Goal: Information Seeking & Learning: Compare options

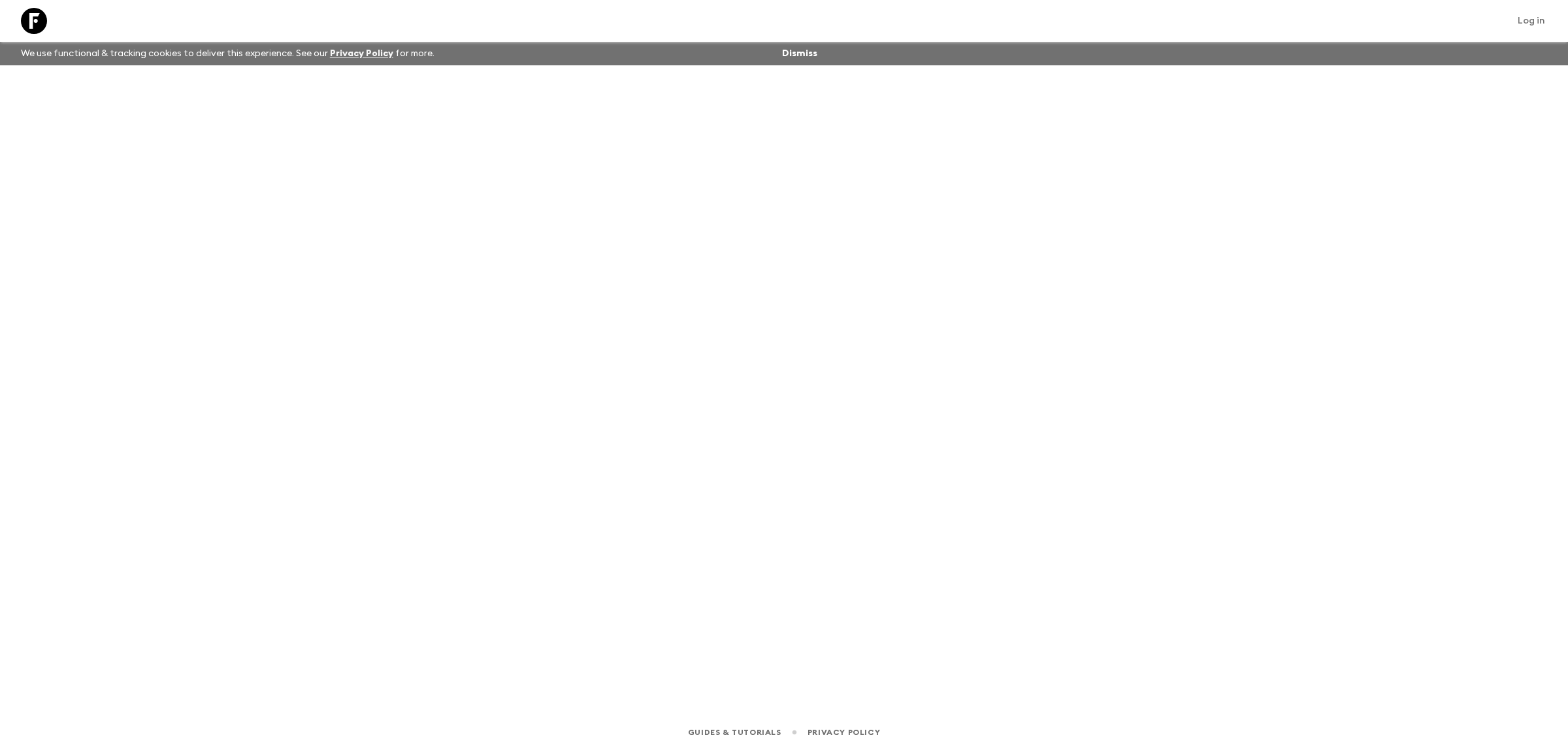
click at [40, 20] on icon at bounding box center [33, 20] width 26 height 26
click at [56, 24] on icon at bounding box center [52, 20] width 26 height 26
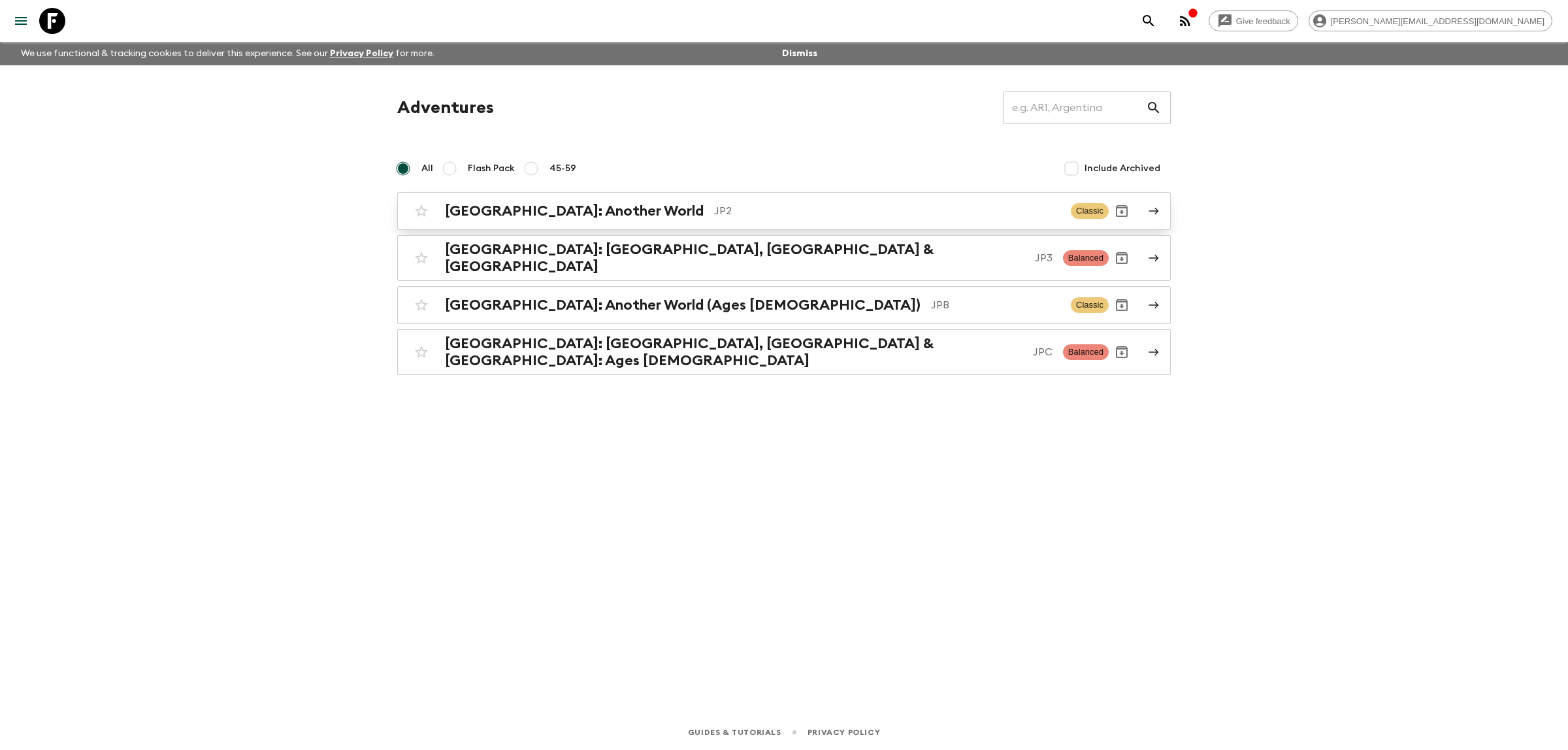
click at [541, 221] on div "[GEOGRAPHIC_DATA]: Another World JP2 Classic" at bounding box center [758, 210] width 700 height 26
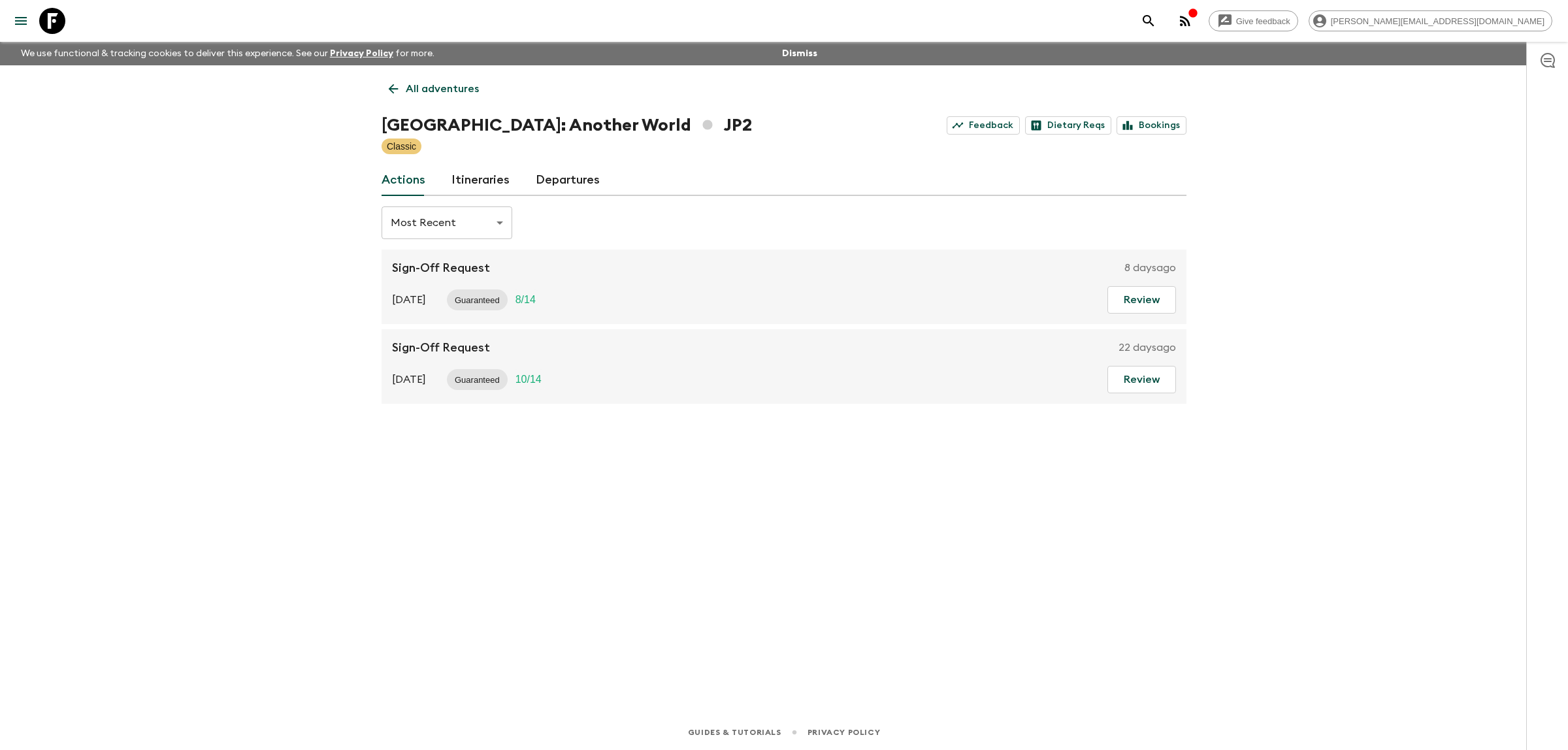
click at [501, 188] on link "Itineraries" at bounding box center [481, 180] width 58 height 31
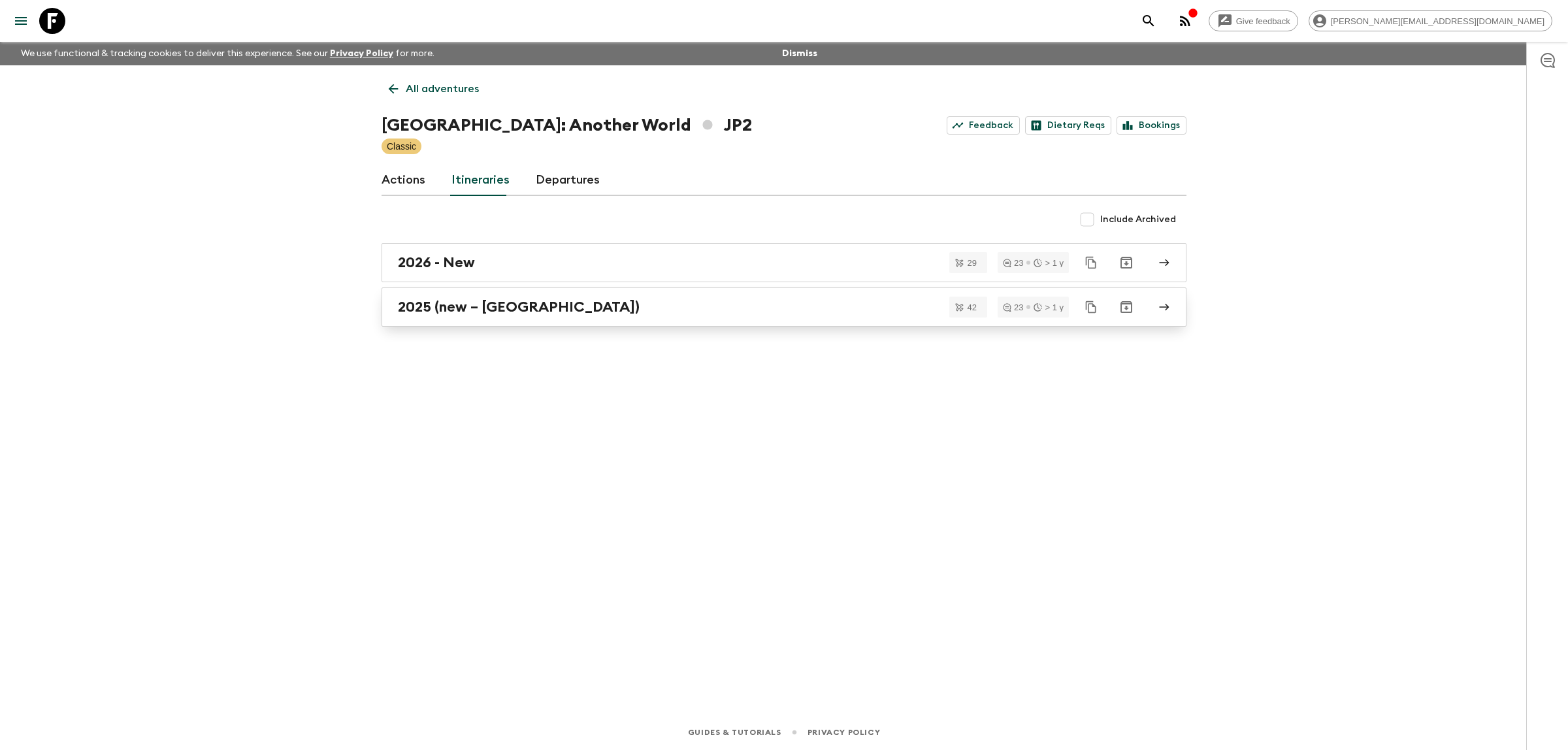
click at [541, 320] on link "2025 (new – [GEOGRAPHIC_DATA])" at bounding box center [784, 307] width 804 height 39
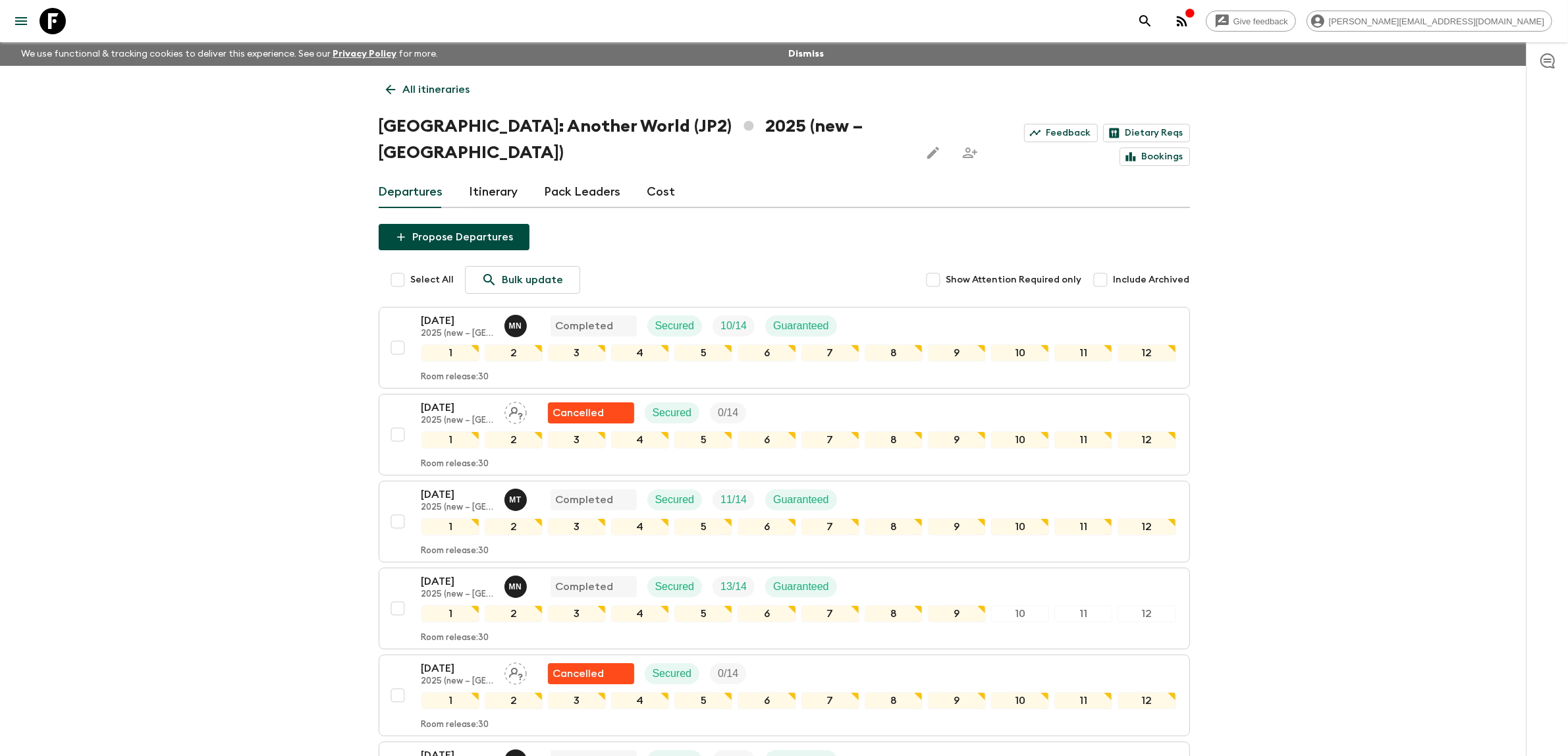
click at [55, 20] on icon at bounding box center [52, 21] width 27 height 27
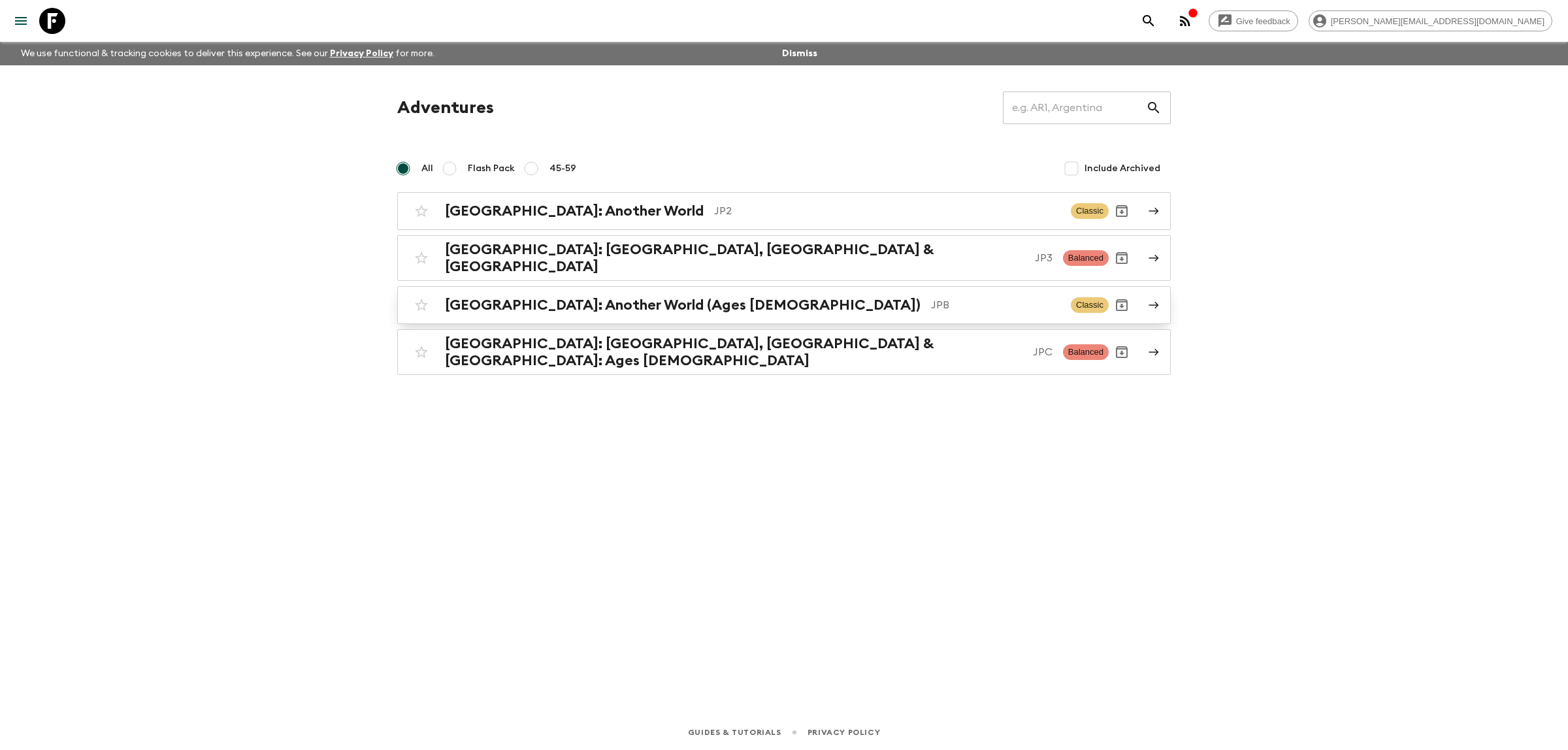
click at [674, 297] on h2 "[GEOGRAPHIC_DATA]: Another World (Ages [DEMOGRAPHIC_DATA])" at bounding box center [683, 305] width 475 height 17
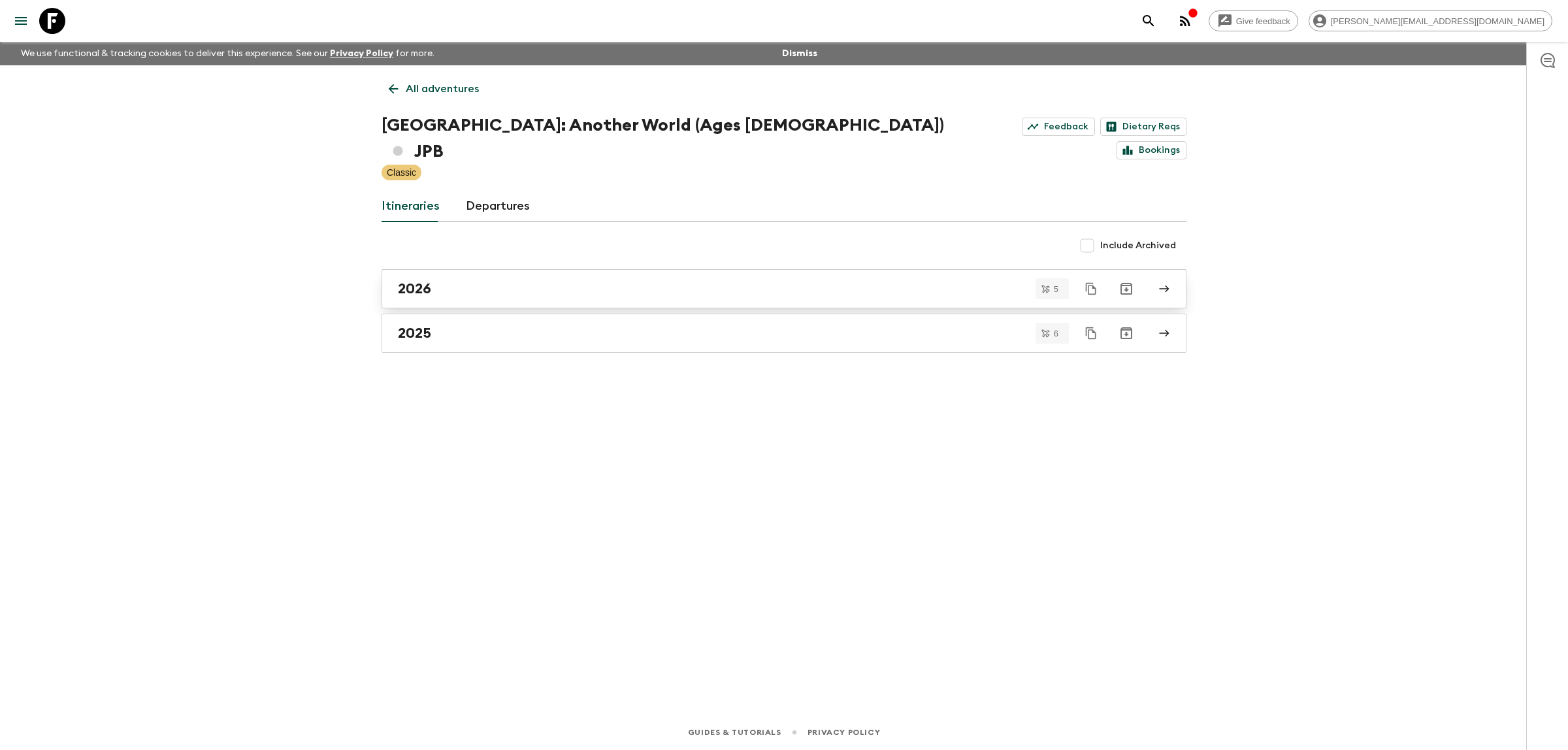
click at [626, 281] on div "2026" at bounding box center [771, 288] width 747 height 17
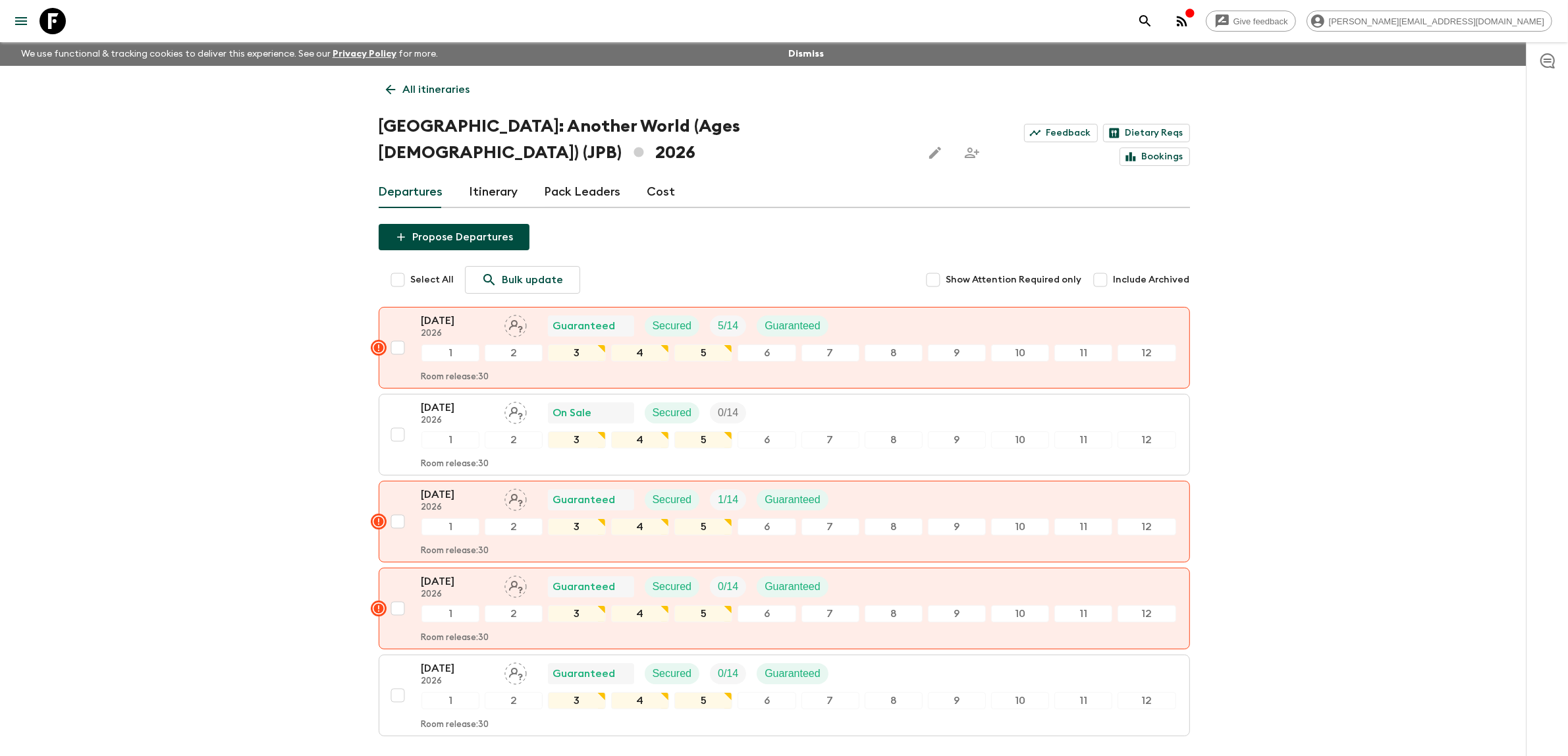
click at [61, 21] on icon at bounding box center [52, 21] width 27 height 27
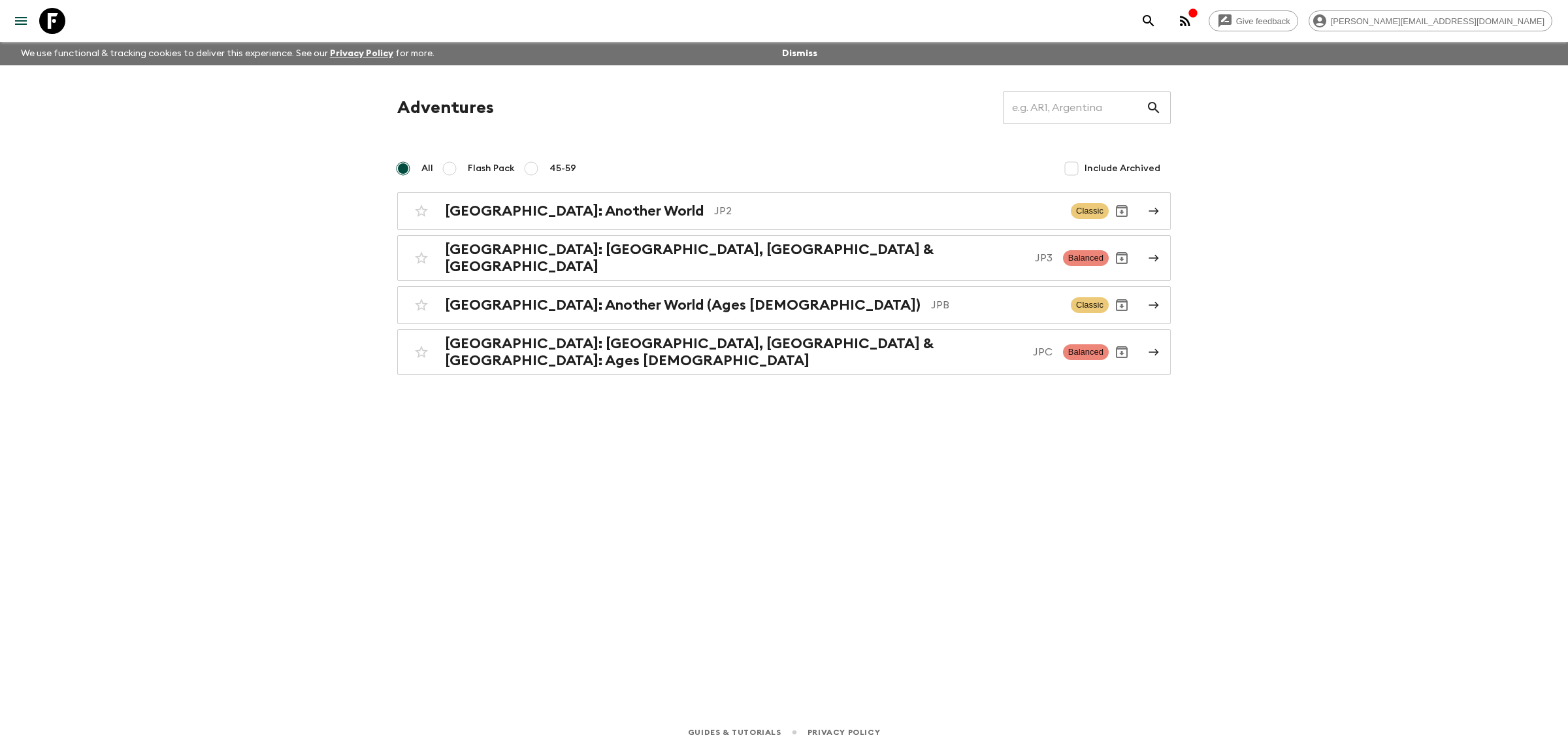
click at [458, 169] on label "Flash Pack" at bounding box center [475, 169] width 78 height 26
click at [458, 169] on input "Flash Pack" at bounding box center [449, 169] width 16 height 16
radio input "true"
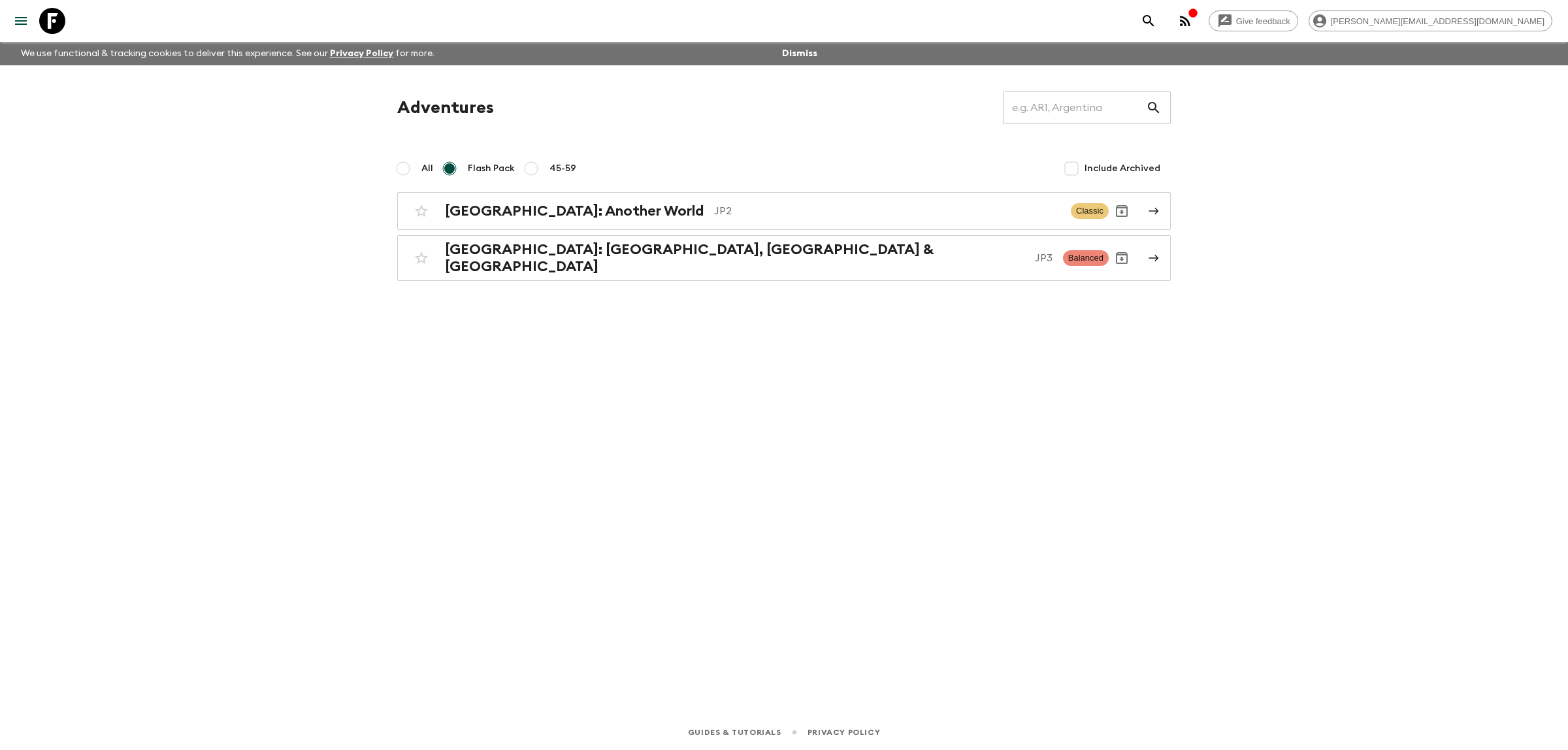
click at [422, 171] on span "All" at bounding box center [428, 168] width 12 height 13
click at [411, 171] on input "All" at bounding box center [403, 169] width 16 height 16
radio input "true"
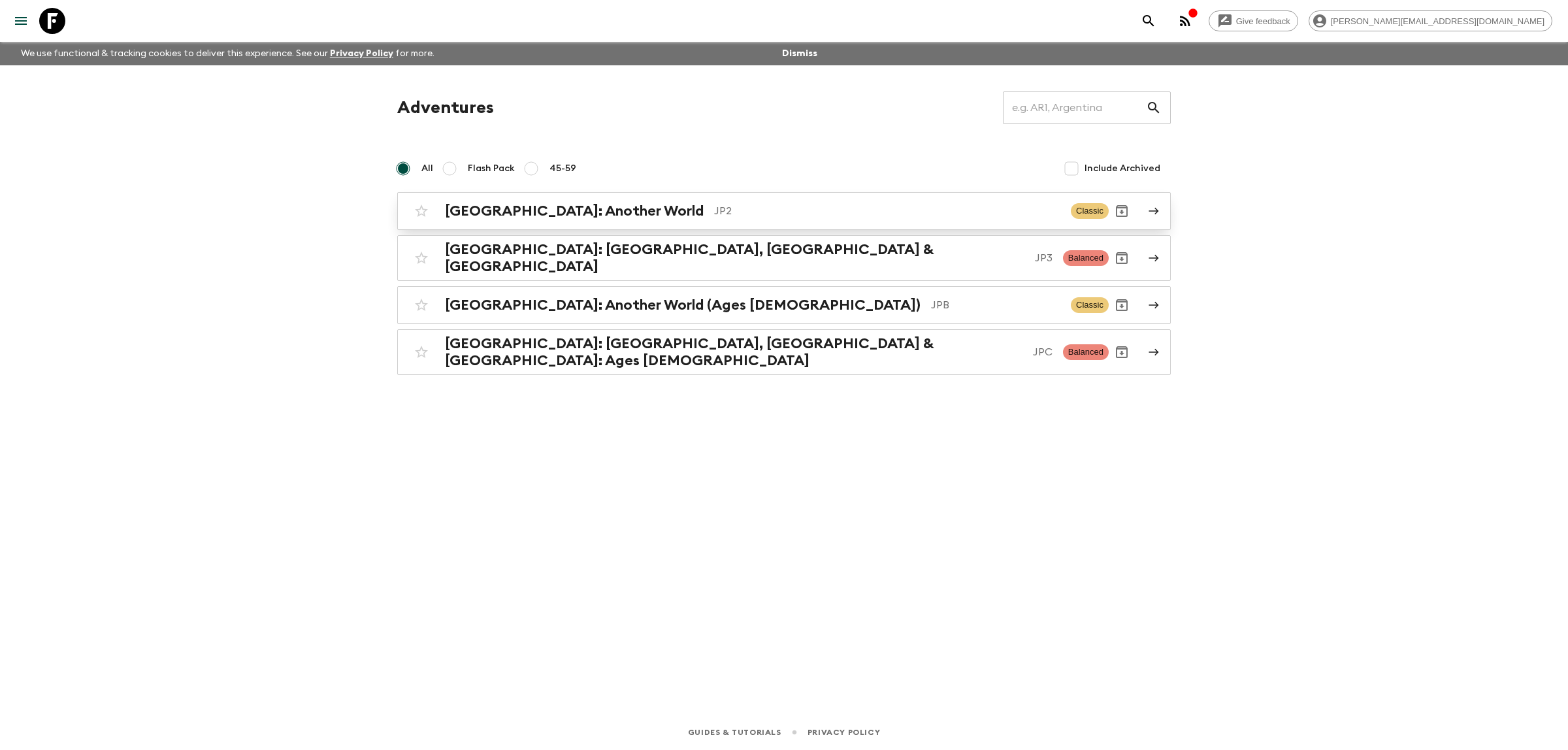
click at [788, 227] on link "[GEOGRAPHIC_DATA]: Another World JP2 Classic" at bounding box center [784, 210] width 773 height 38
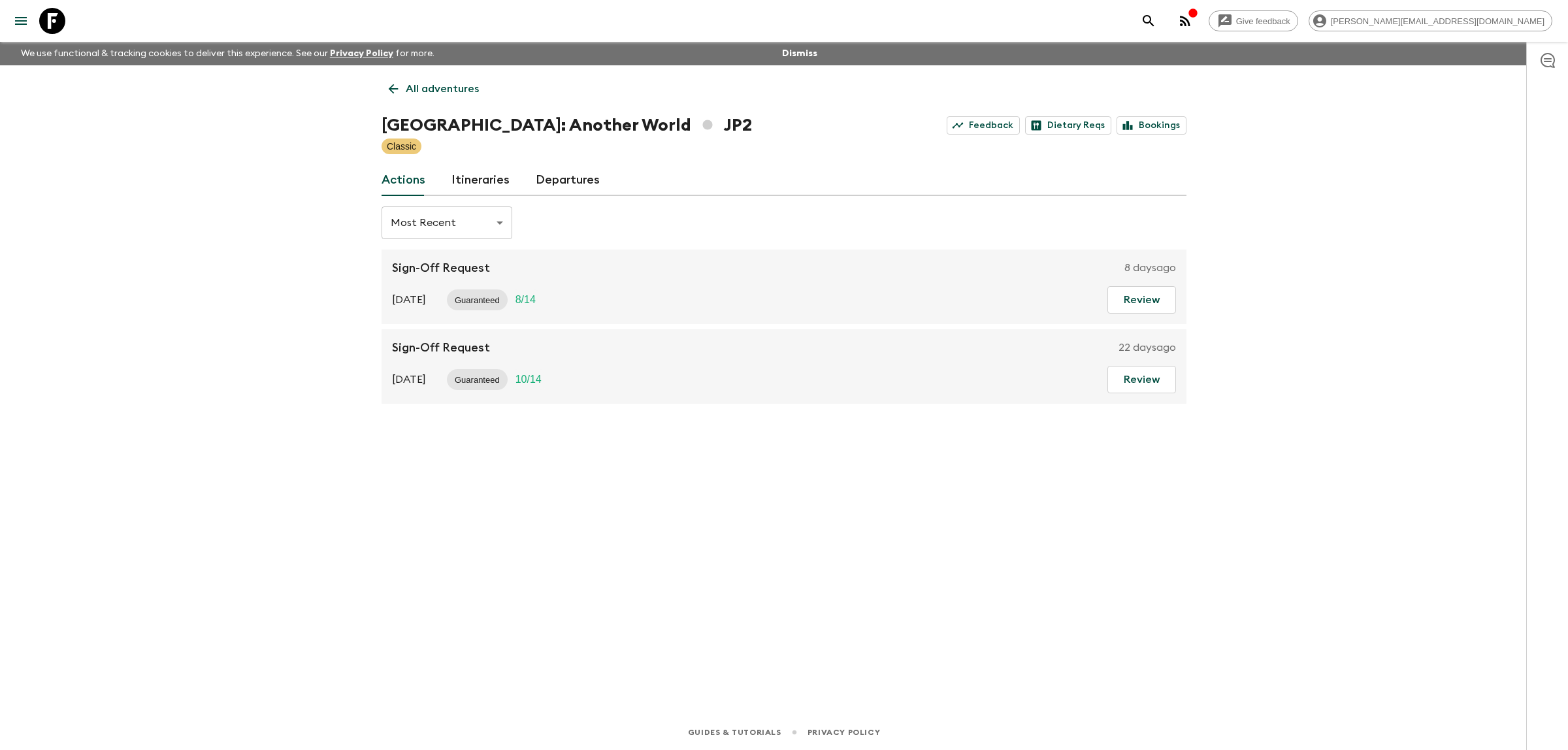
click at [63, 12] on icon at bounding box center [52, 20] width 26 height 26
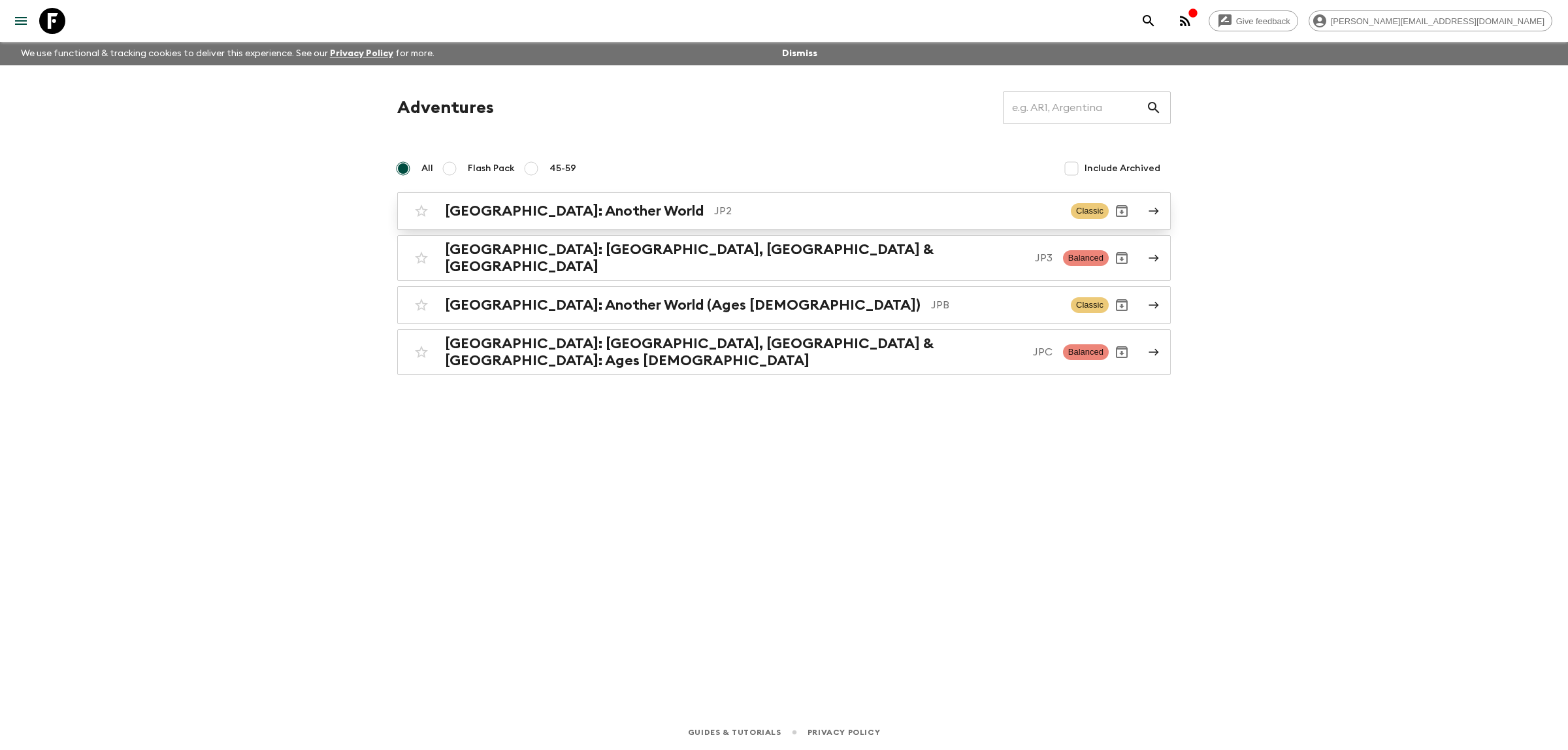
click at [660, 224] on link "[GEOGRAPHIC_DATA]: Another World JP2 Classic" at bounding box center [784, 210] width 773 height 38
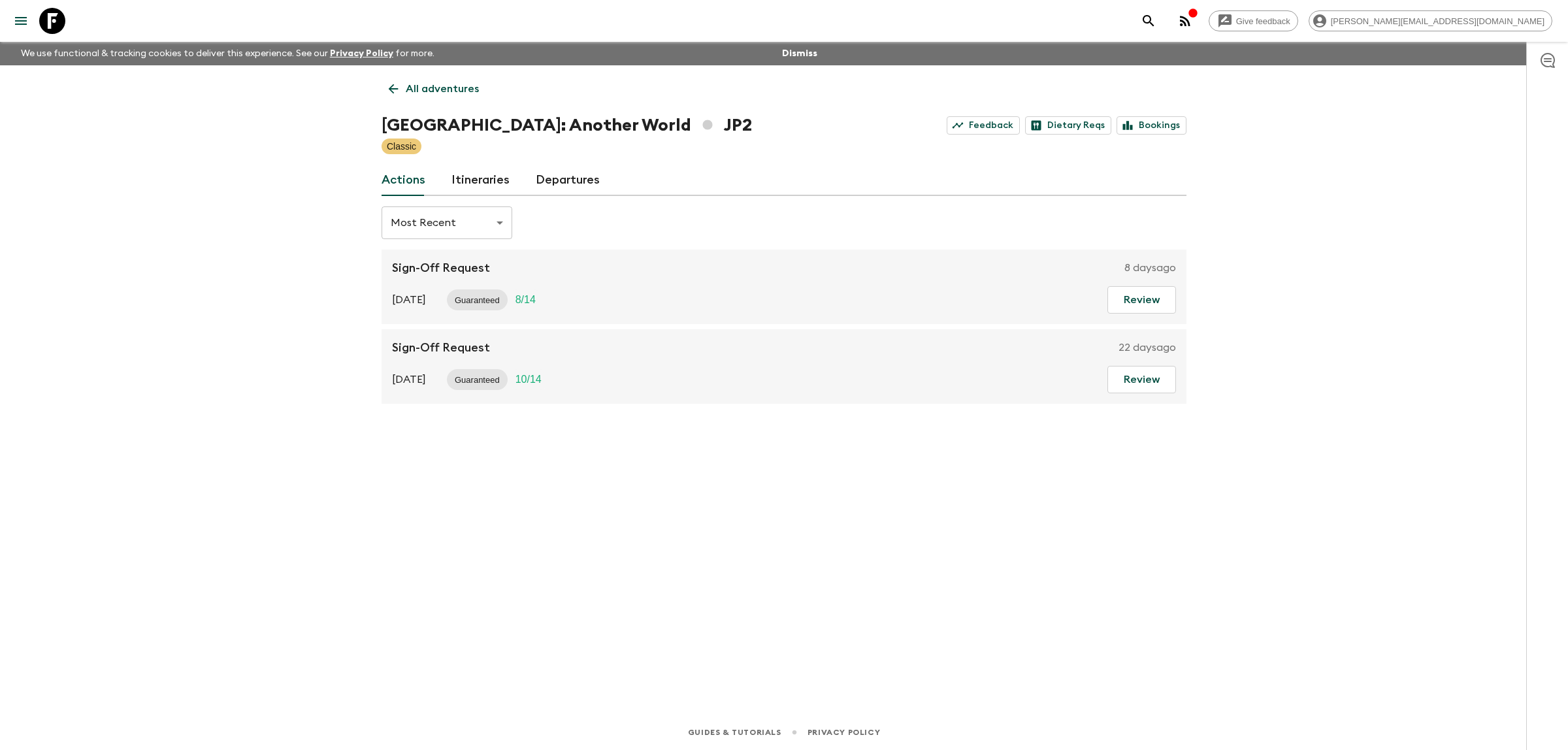
click at [467, 184] on link "Itineraries" at bounding box center [481, 180] width 58 height 31
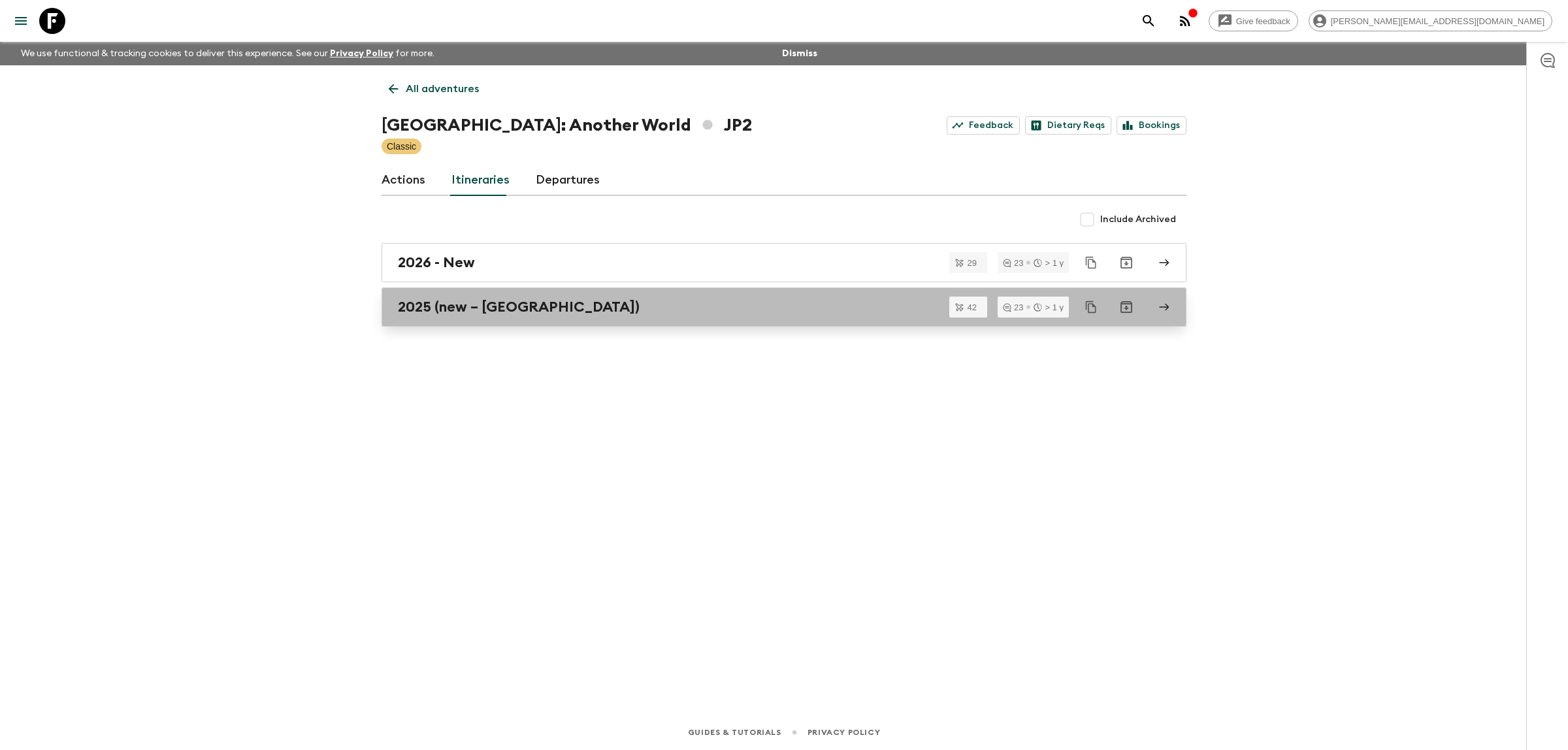
click at [501, 302] on h2 "2025 (new – [GEOGRAPHIC_DATA])" at bounding box center [519, 307] width 242 height 17
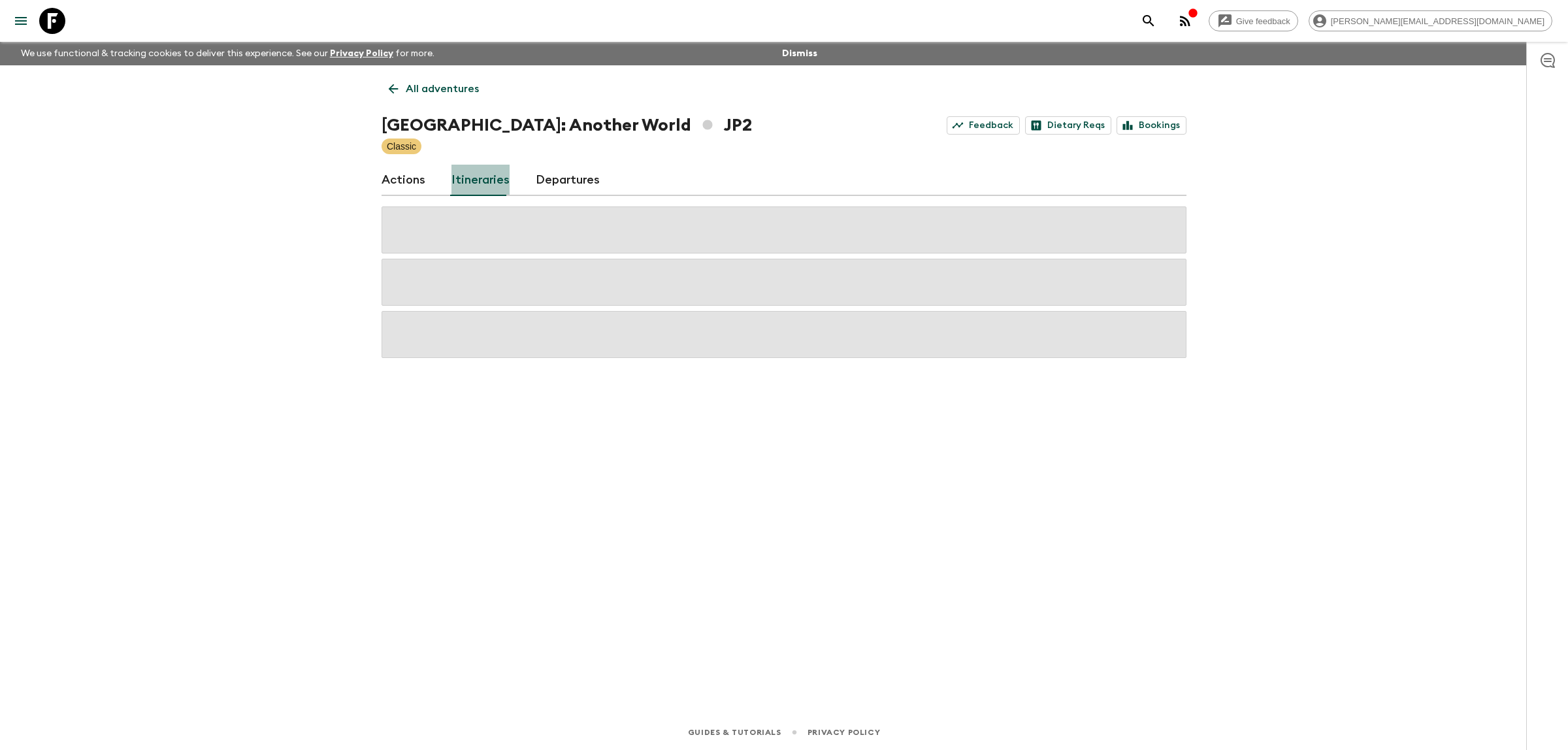
click at [488, 181] on link "Itineraries" at bounding box center [481, 180] width 58 height 31
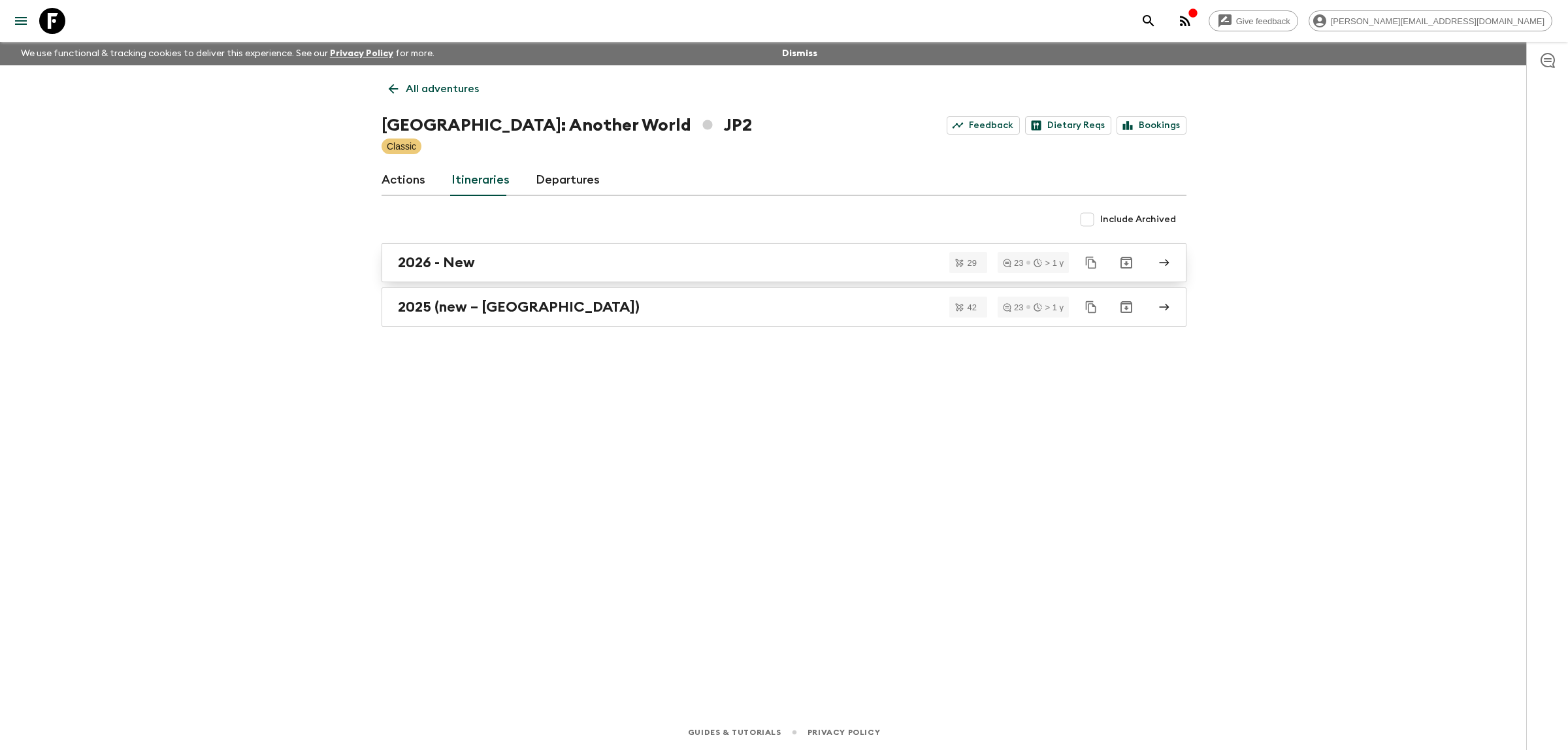
click at [477, 273] on link "2026 - New" at bounding box center [784, 263] width 804 height 39
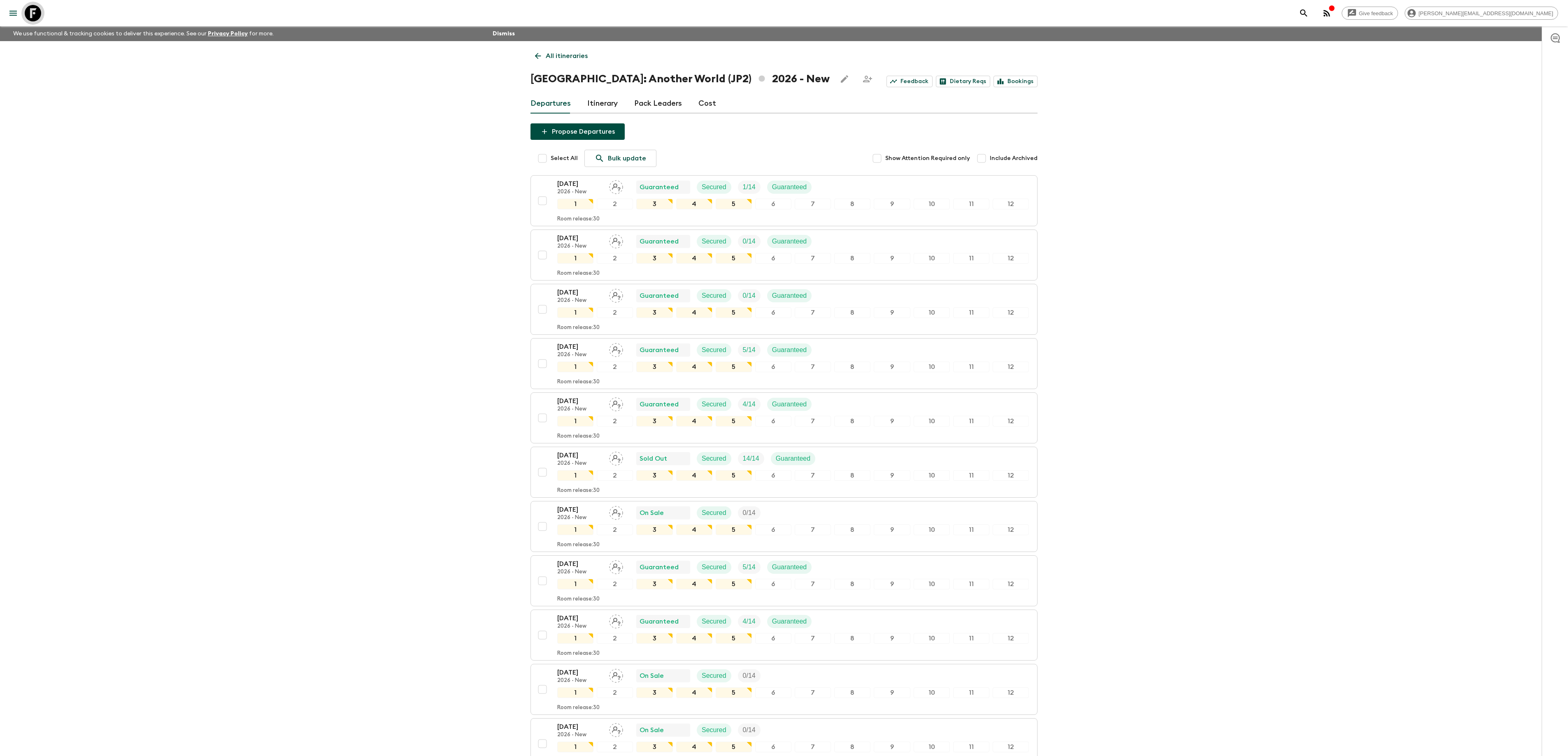
click at [34, 7] on icon at bounding box center [33, 13] width 17 height 17
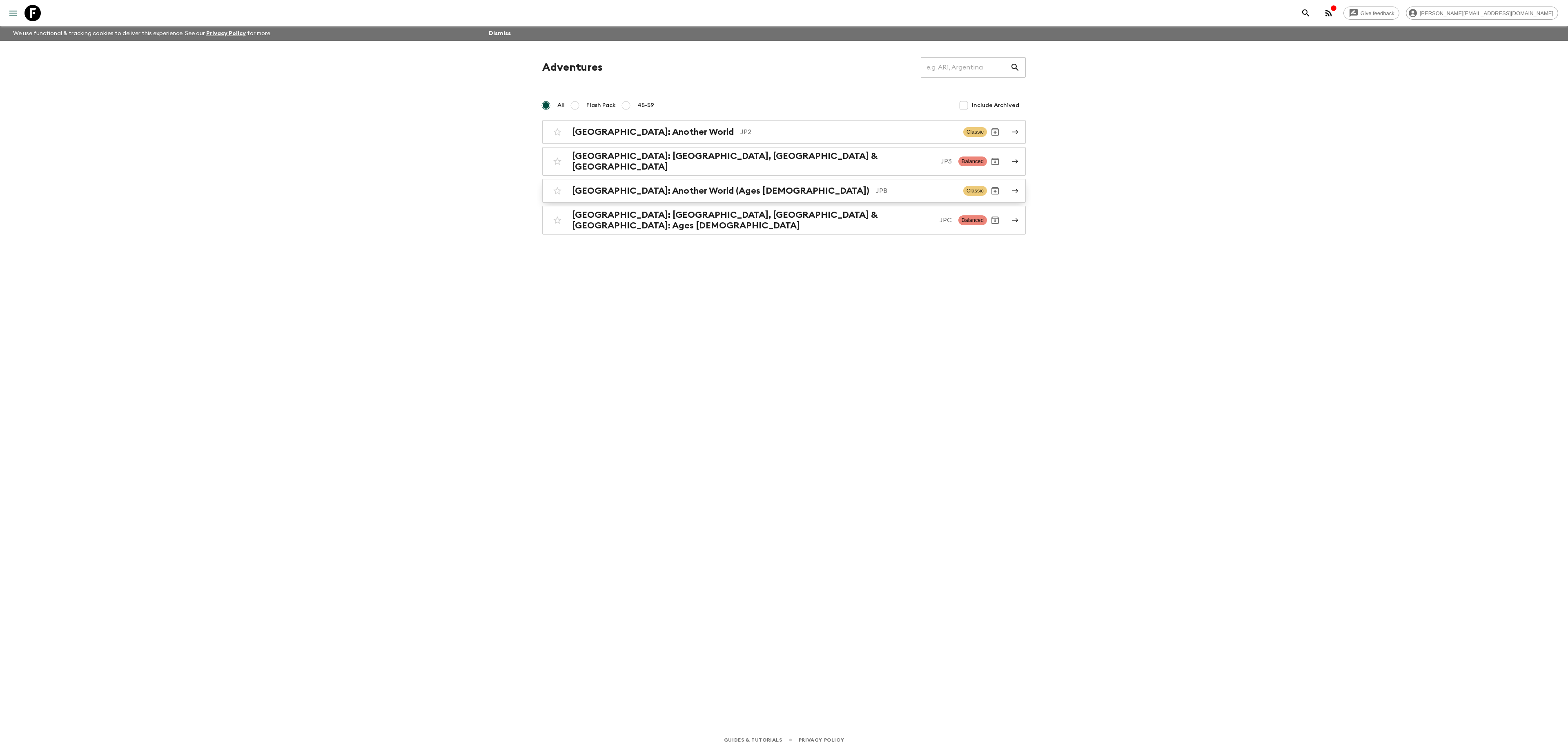
click at [876, 187] on p "JPB" at bounding box center [916, 191] width 81 height 10
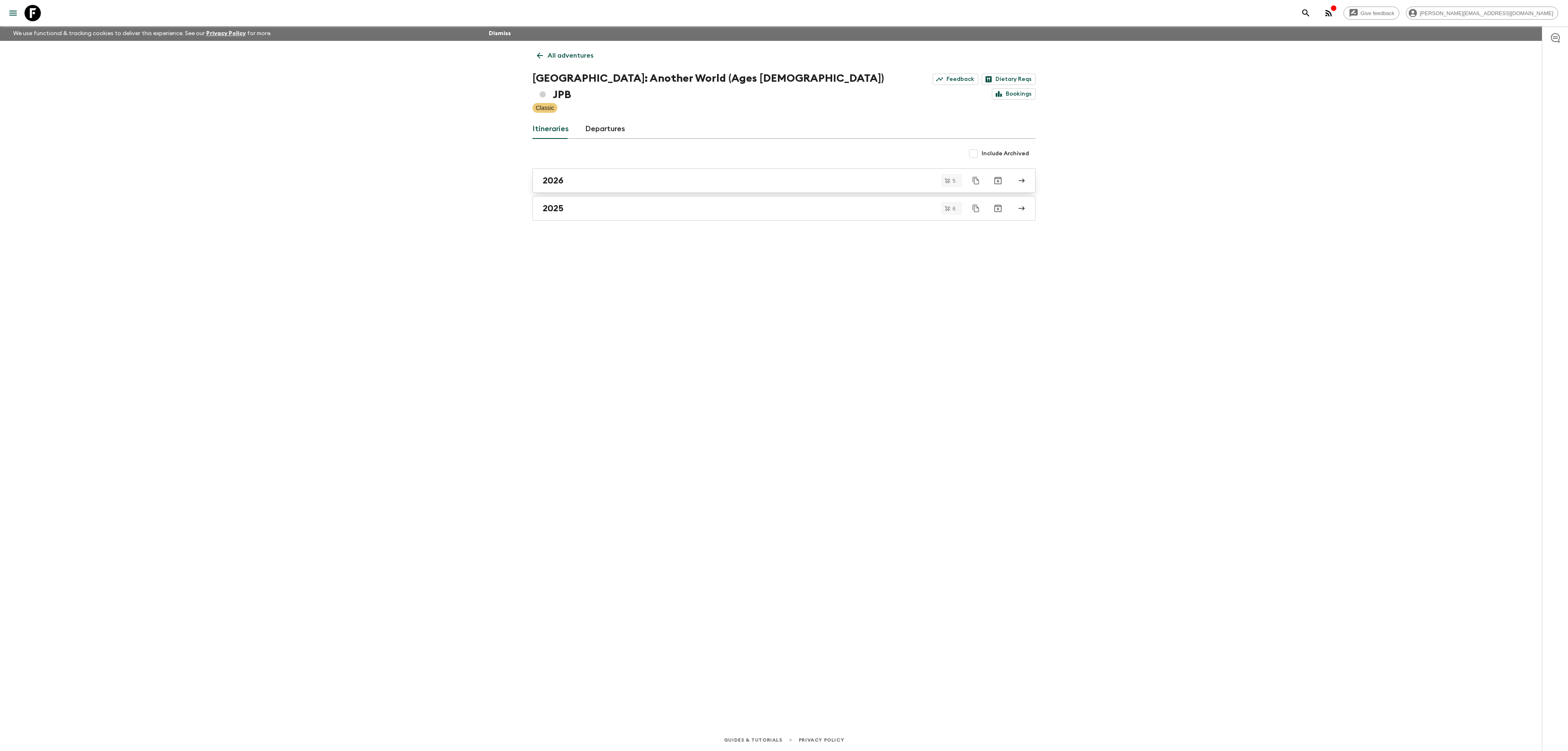
click at [602, 175] on div "2026" at bounding box center [776, 180] width 467 height 10
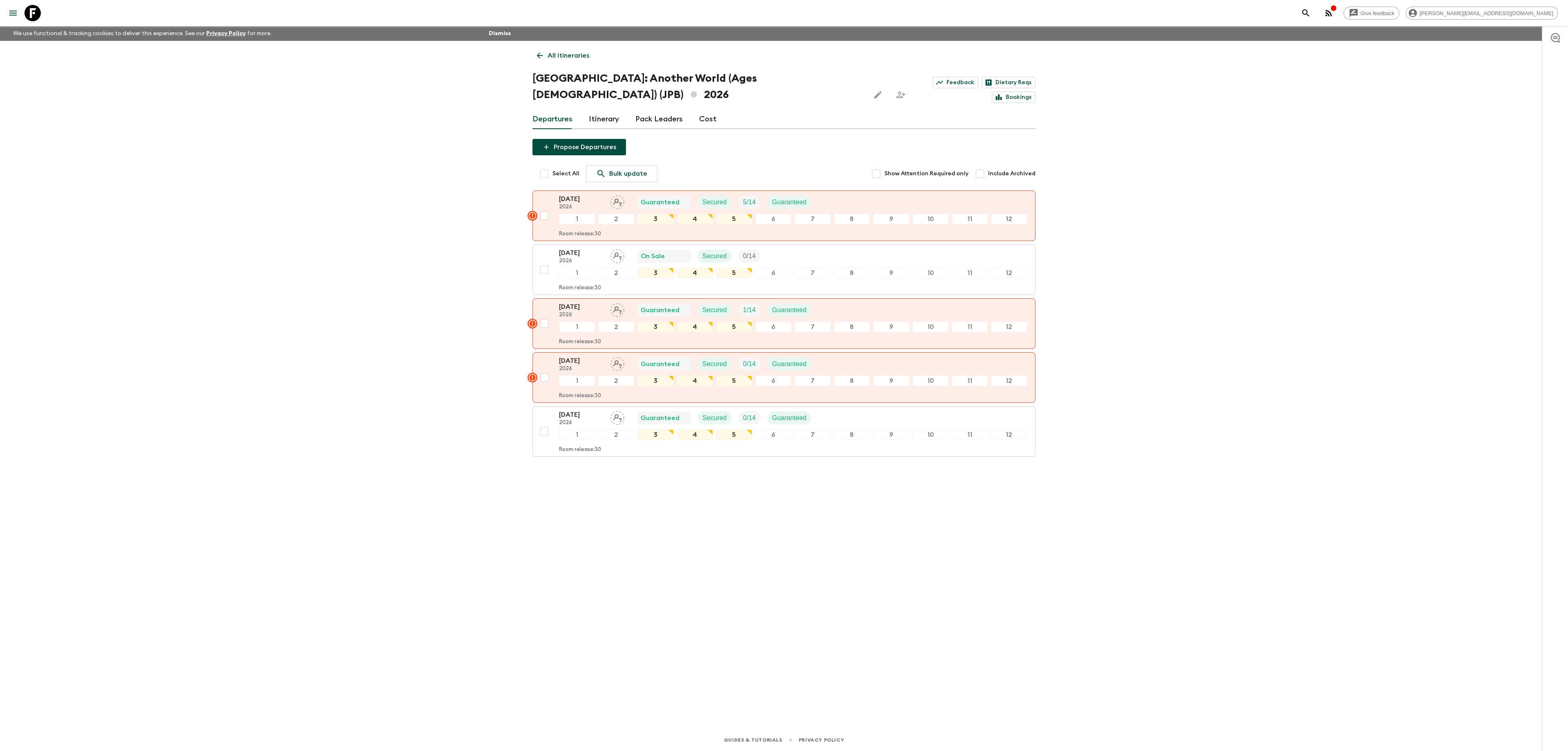
click at [24, 7] on icon at bounding box center [32, 13] width 16 height 16
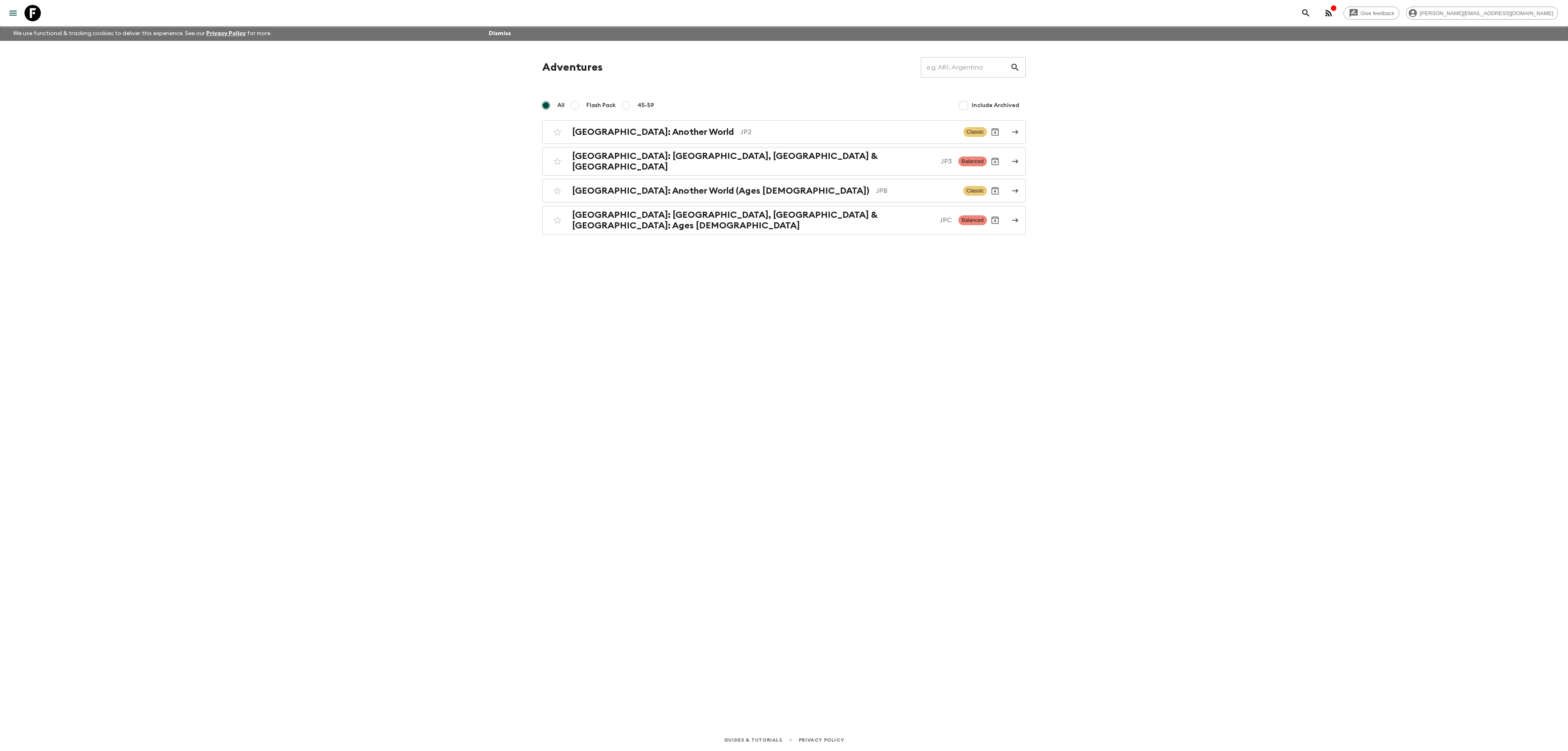
click at [703, 304] on div "Adventures ​ All Flash Pack 45-59 Include Archived [GEOGRAPHIC_DATA]: Another W…" at bounding box center [784, 373] width 523 height 665
click at [740, 155] on div "[GEOGRAPHIC_DATA]: [GEOGRAPHIC_DATA], Kanazawa & Tokyo JP3" at bounding box center [762, 161] width 380 height 21
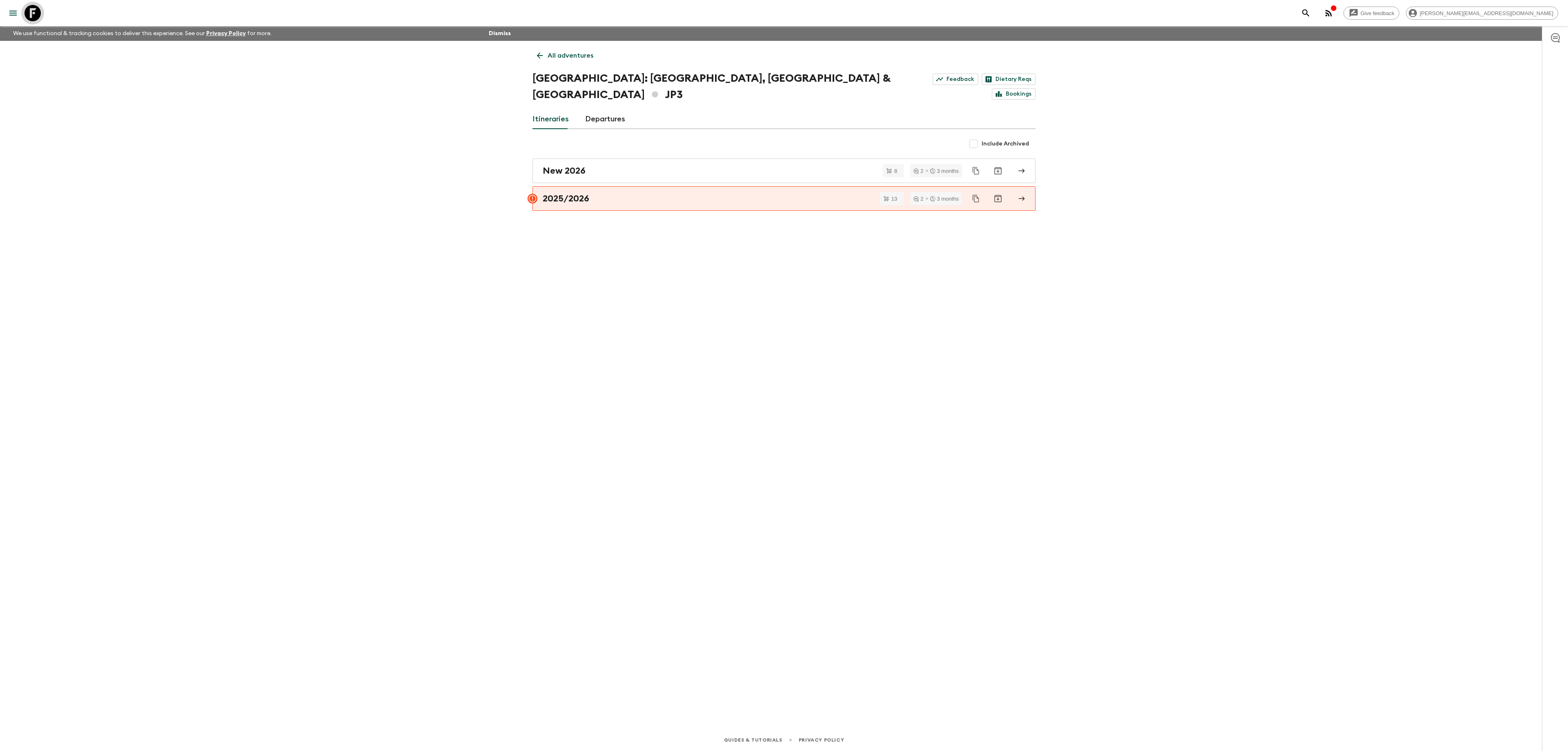
click at [39, 5] on icon at bounding box center [32, 13] width 16 height 16
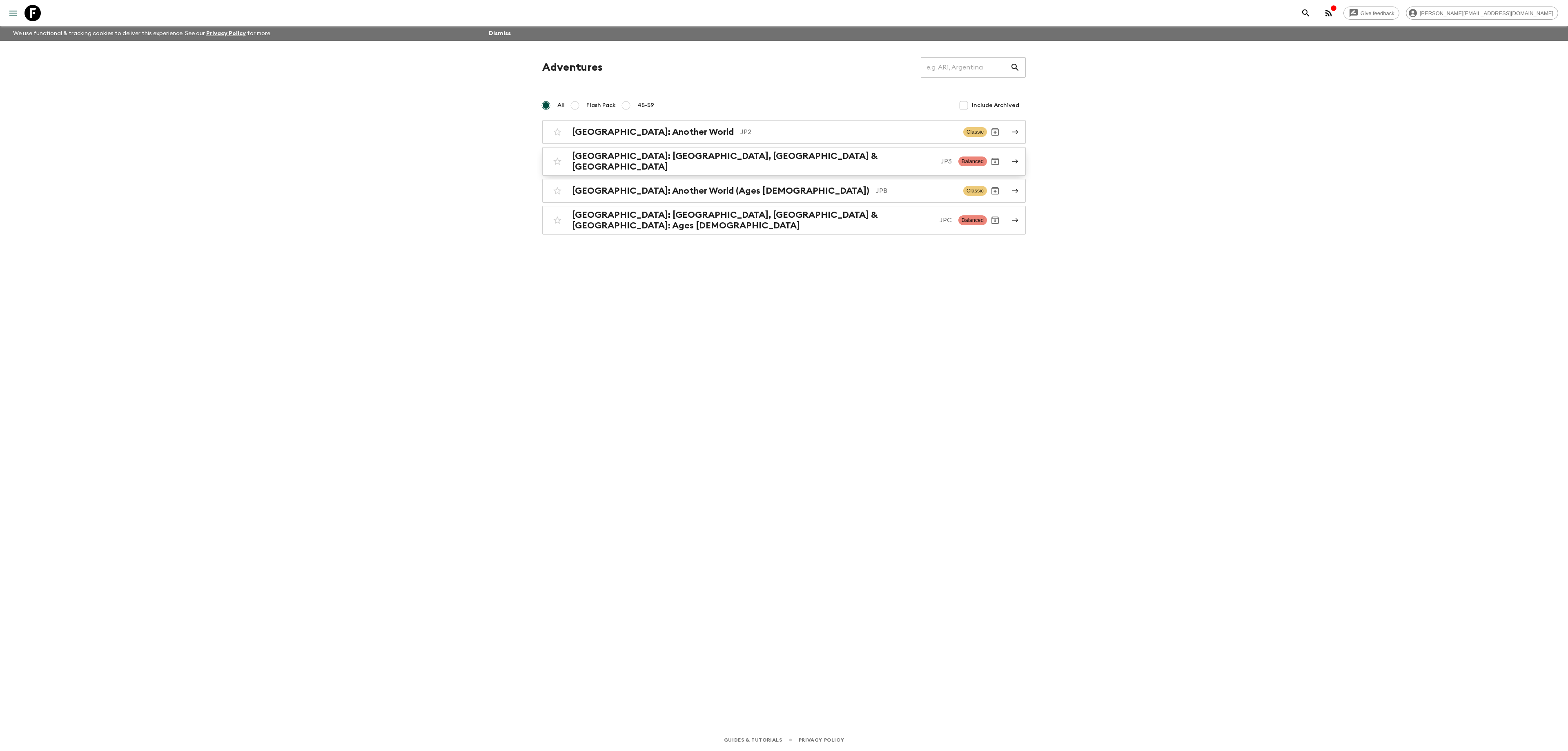
click at [941, 163] on p "JP3" at bounding box center [947, 161] width 11 height 10
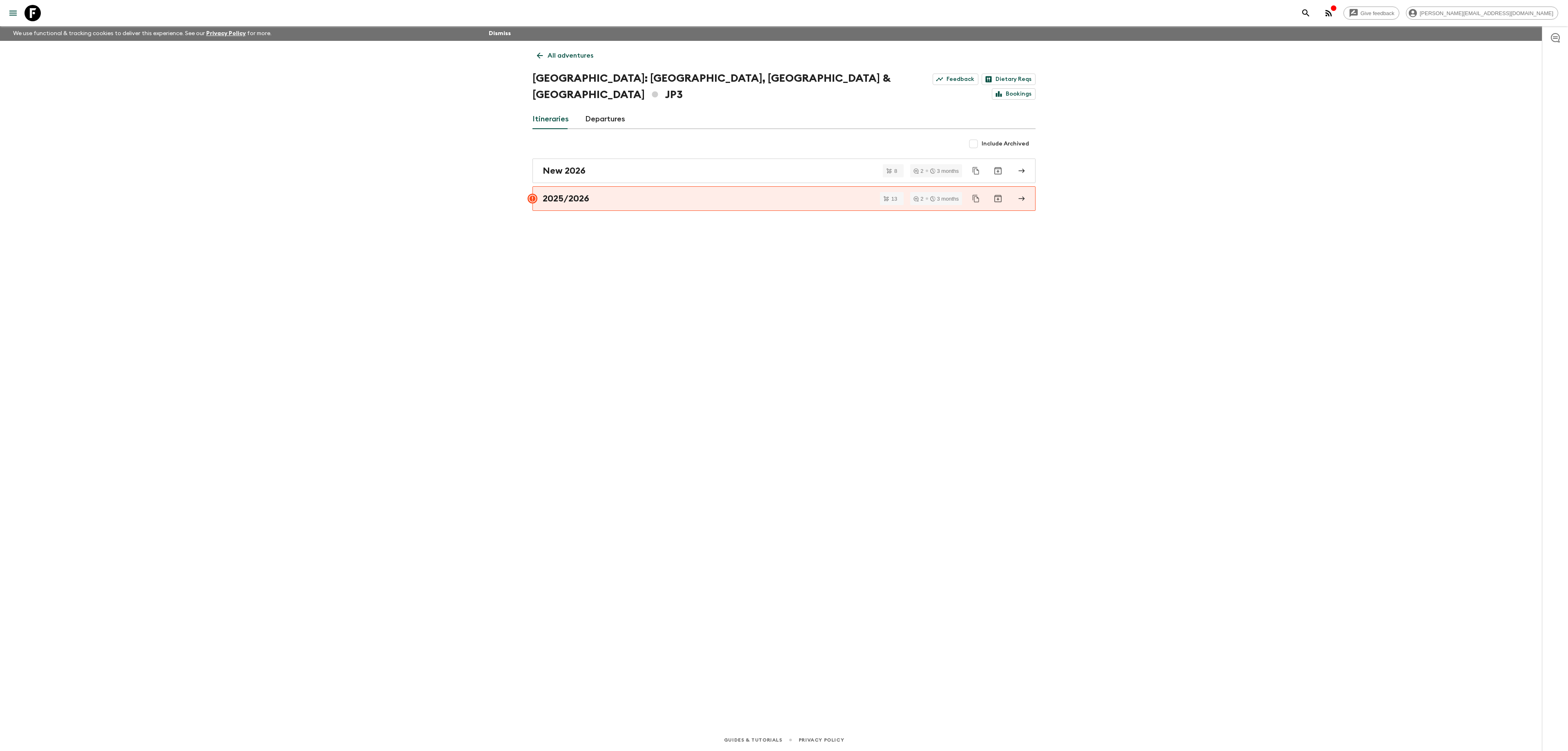
click at [607, 110] on link "Departures" at bounding box center [605, 119] width 40 height 19
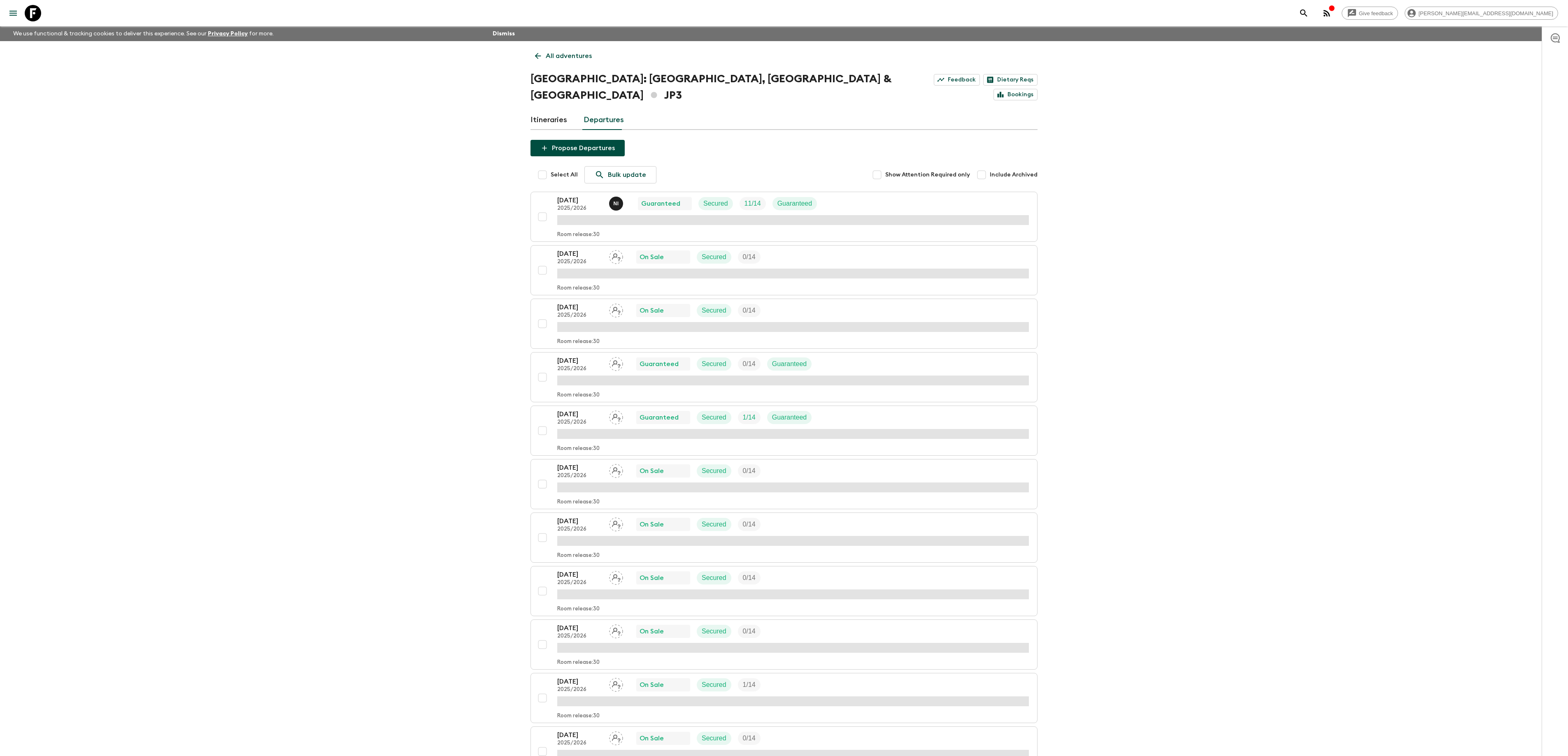
click at [566, 110] on link "Itineraries" at bounding box center [549, 120] width 37 height 20
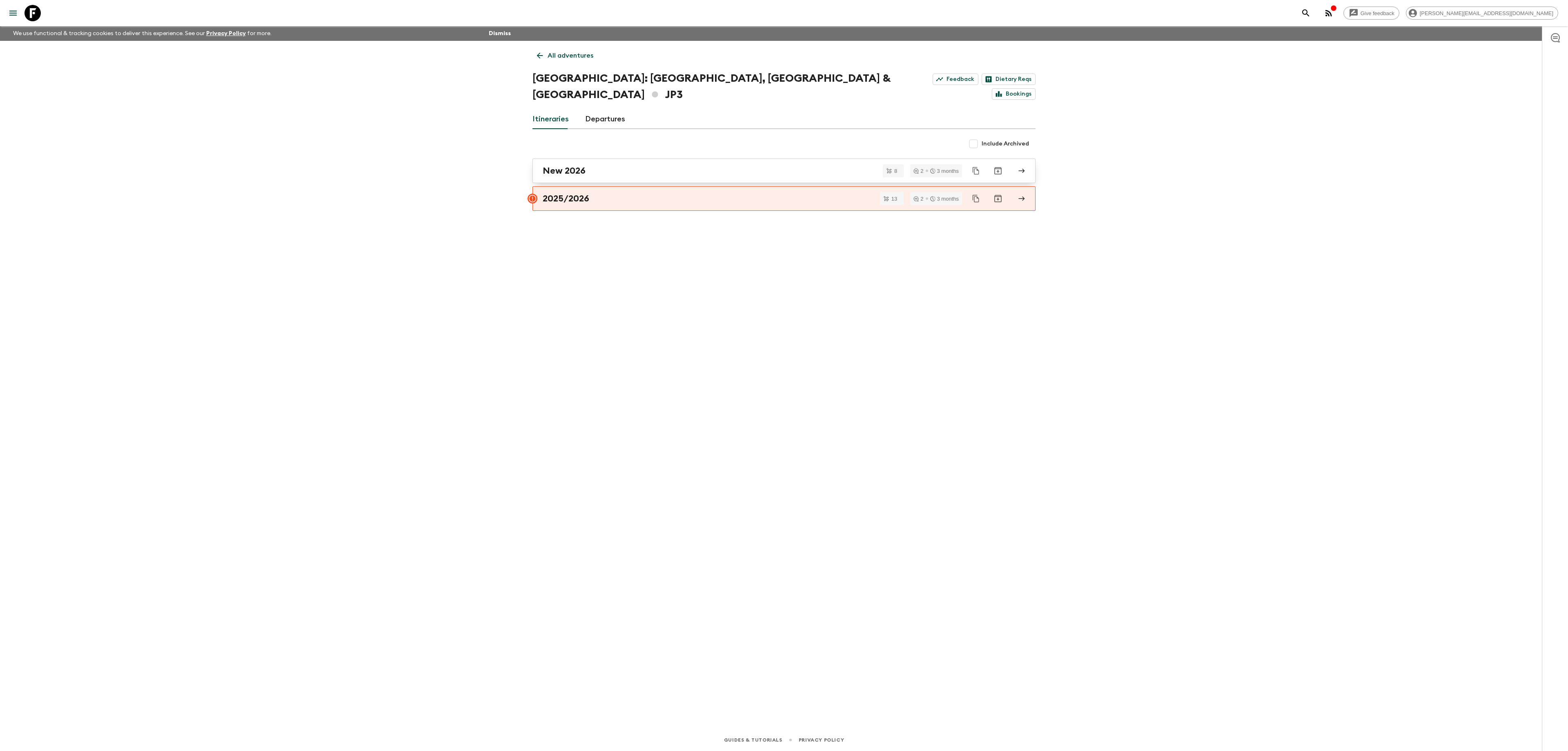
click at [631, 166] on div "New 2026" at bounding box center [776, 171] width 467 height 10
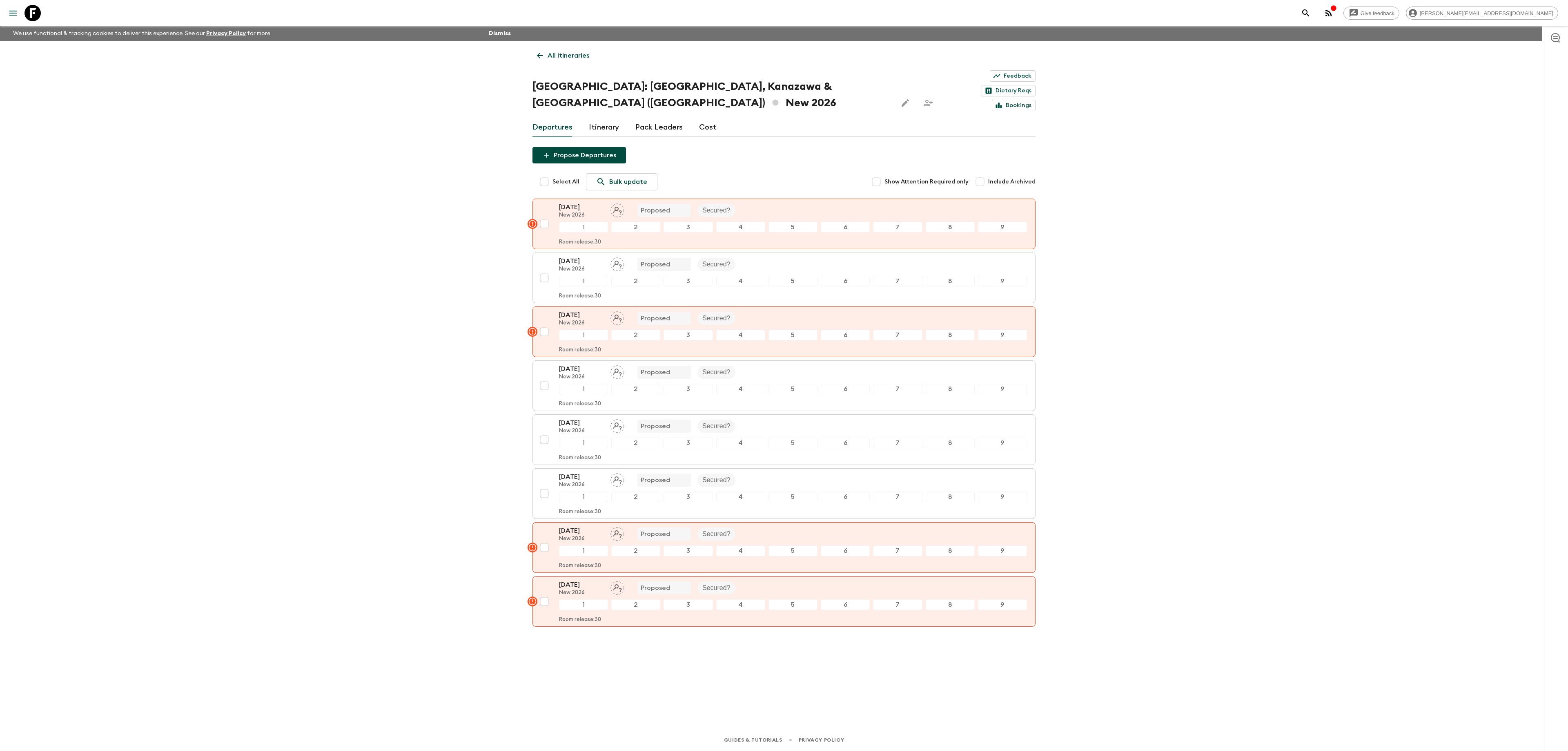
click at [709, 118] on link "Cost" at bounding box center [707, 127] width 18 height 19
click at [607, 118] on link "Itinerary" at bounding box center [604, 127] width 30 height 19
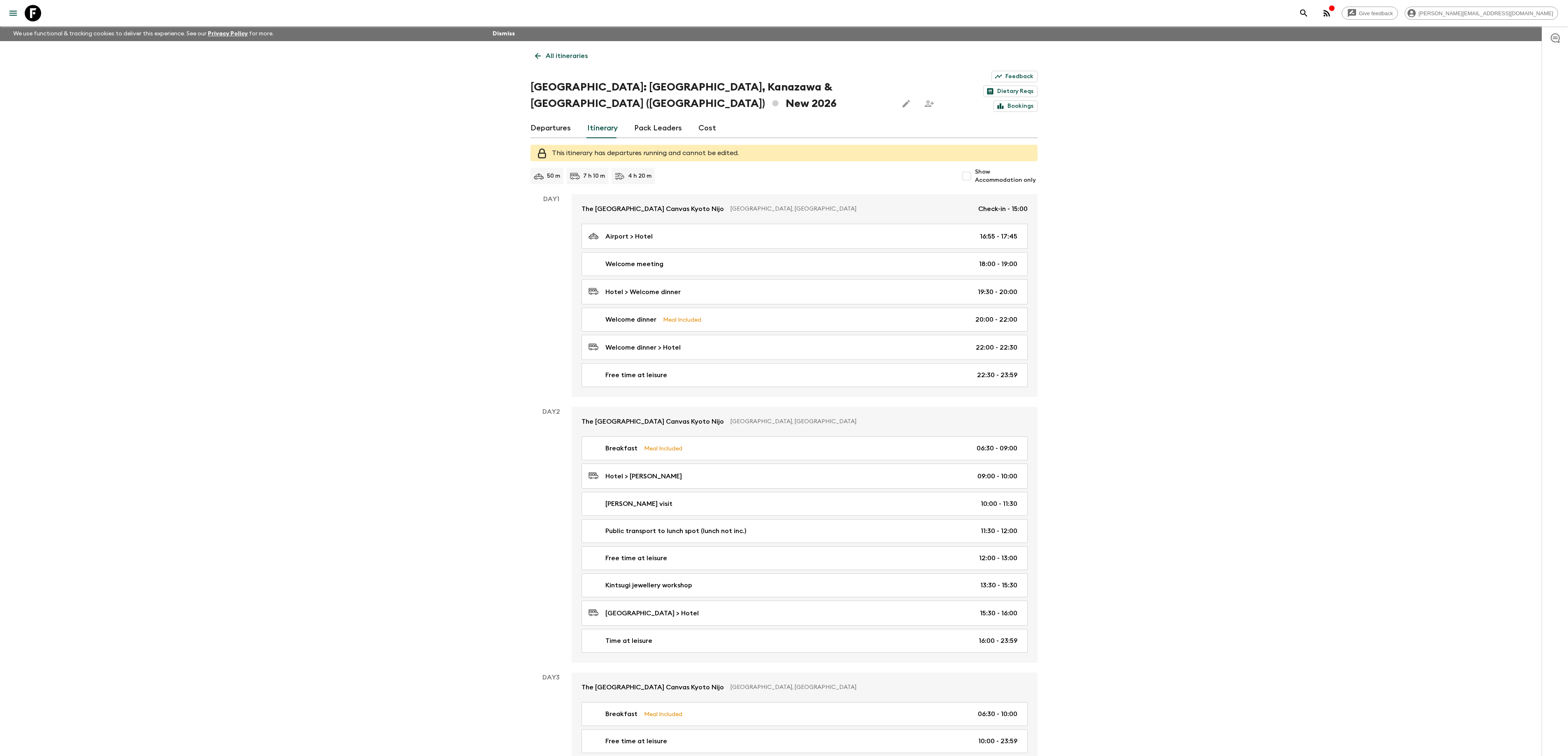
click at [535, 118] on link "Departures" at bounding box center [551, 128] width 40 height 20
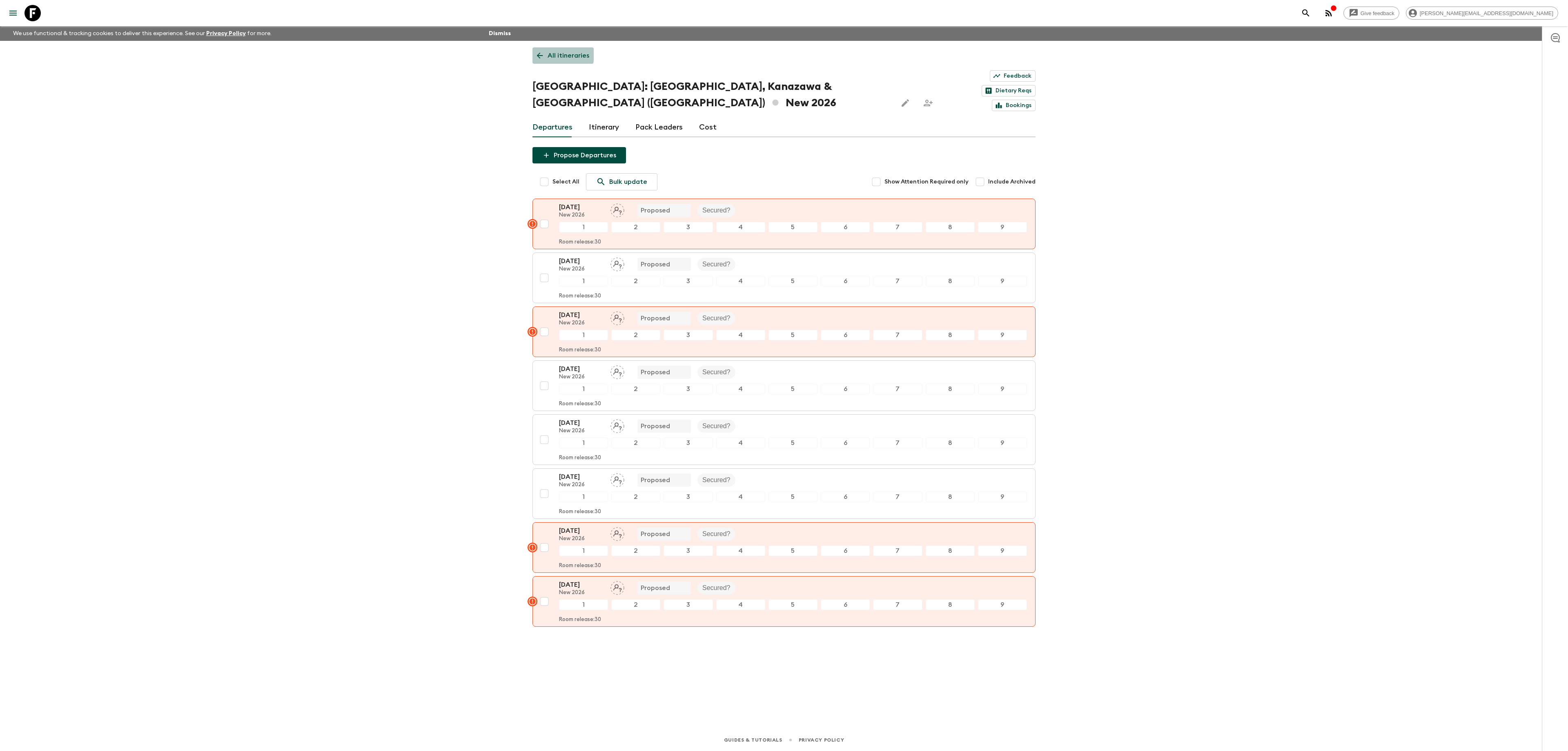
click at [549, 55] on p "All itineraries" at bounding box center [569, 55] width 41 height 10
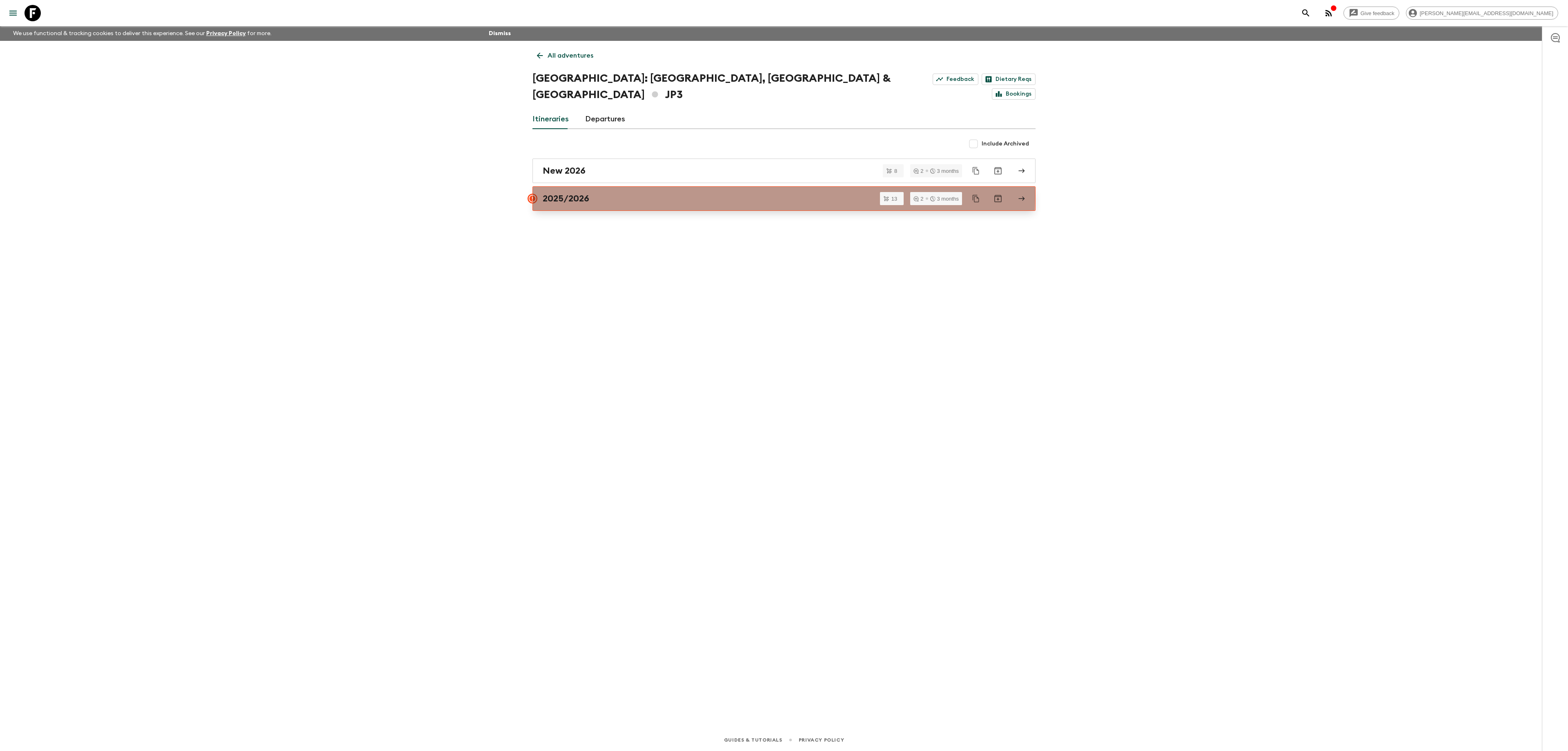
click at [579, 193] on h2 "2025/2026" at bounding box center [566, 198] width 46 height 10
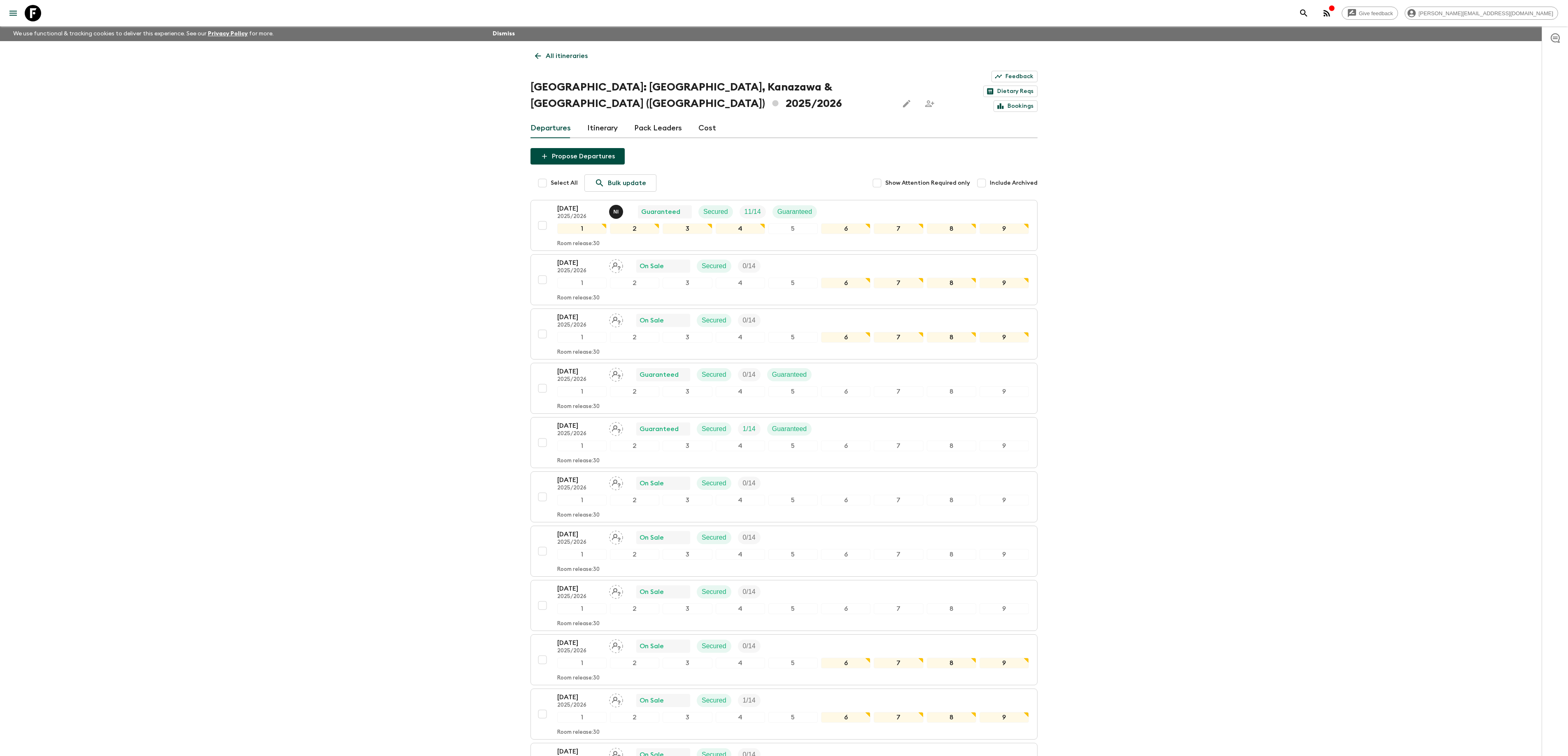
click at [707, 118] on link "Cost" at bounding box center [707, 128] width 18 height 20
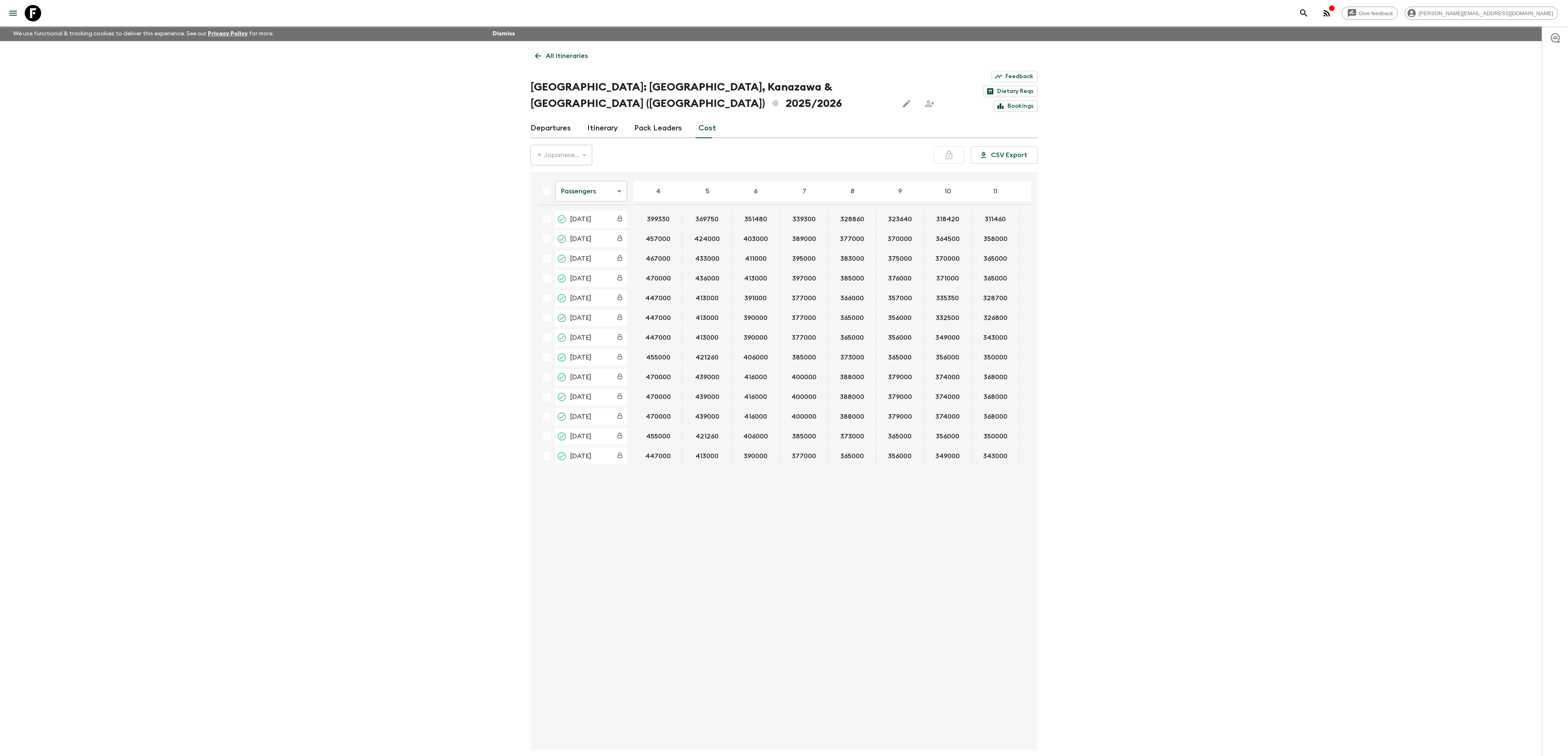
click at [535, 56] on icon at bounding box center [538, 56] width 6 height 6
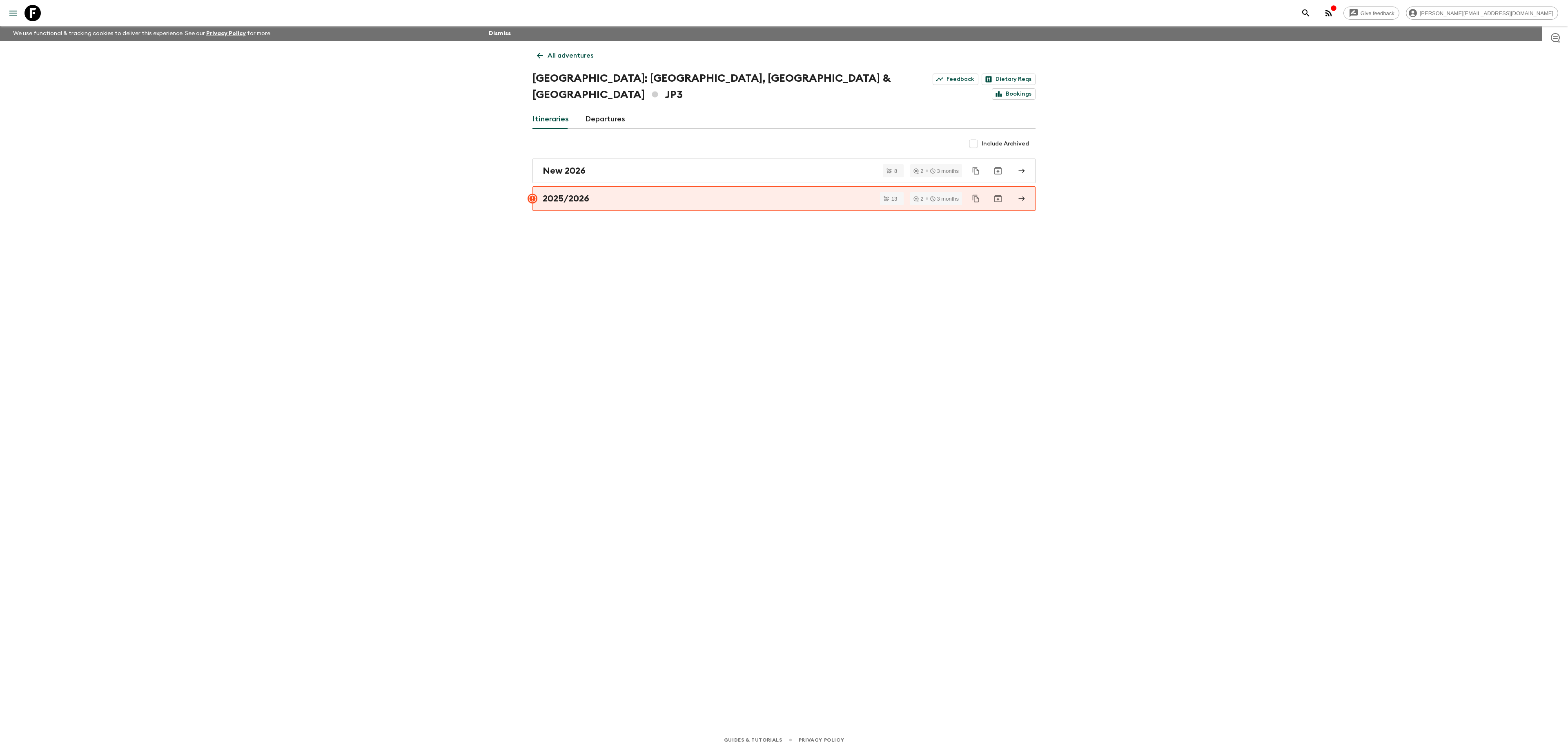
click at [35, 21] on icon at bounding box center [32, 13] width 16 height 16
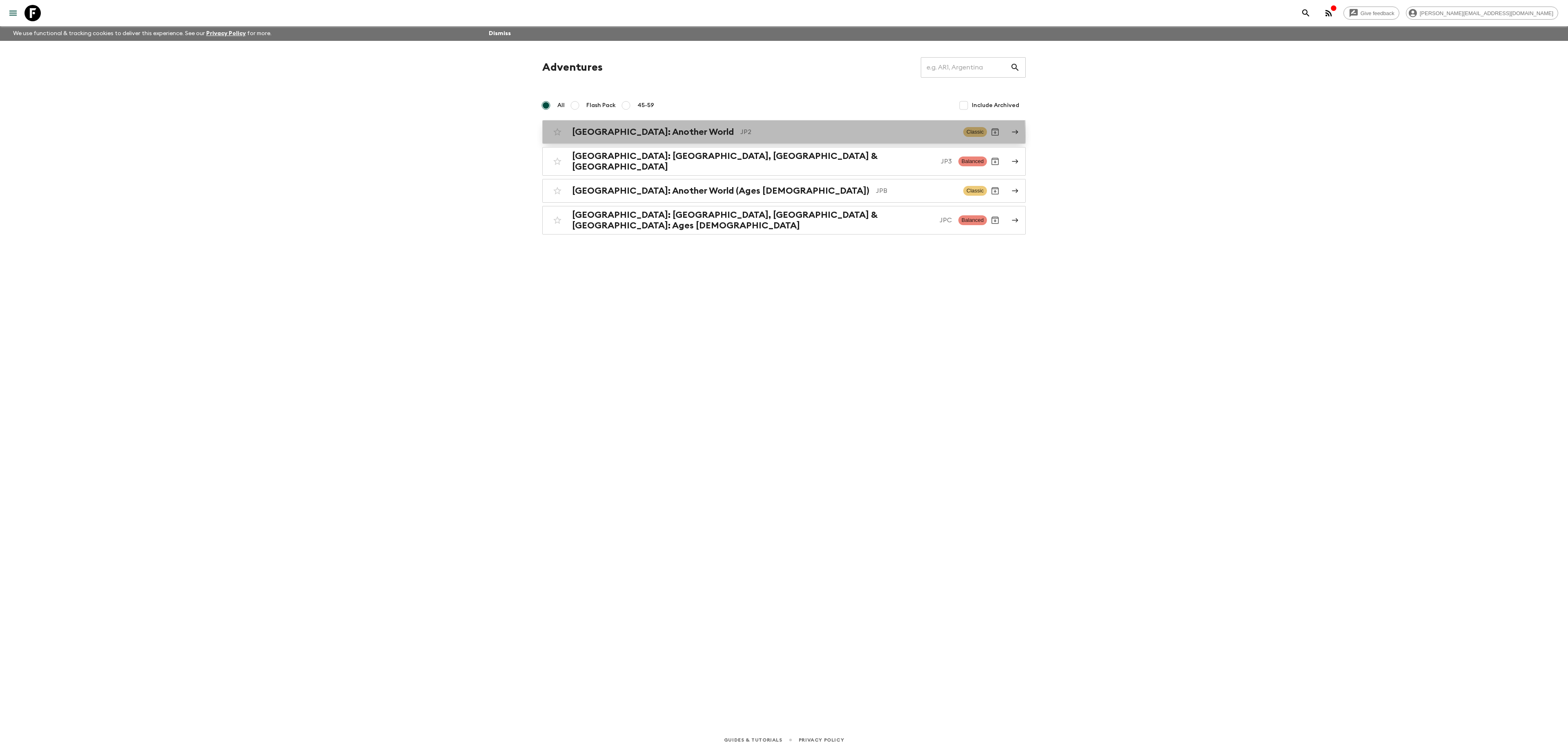
click at [740, 136] on p "JP2" at bounding box center [849, 132] width 217 height 10
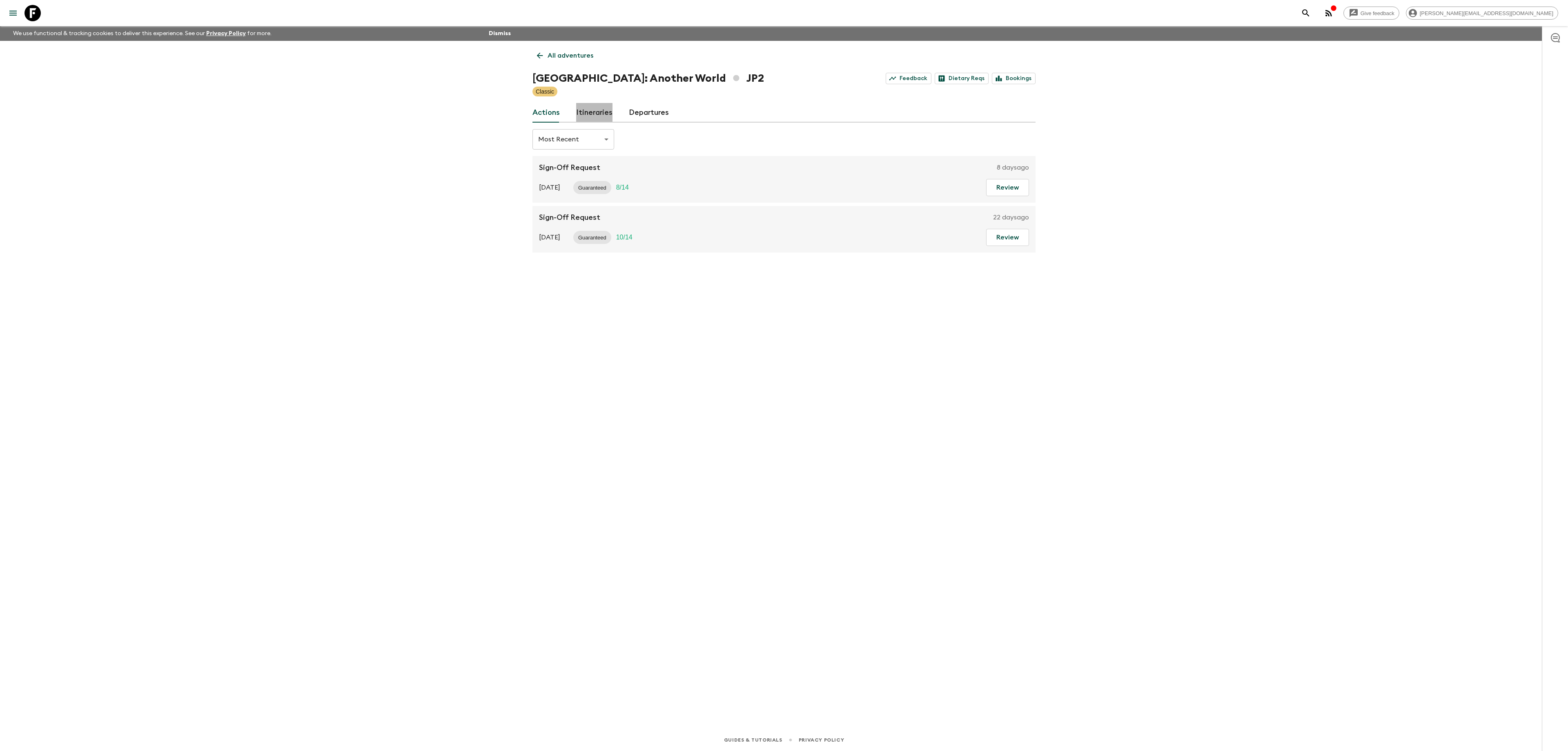
click at [601, 112] on link "Itineraries" at bounding box center [595, 113] width 37 height 19
click at [624, 199] on link "2025 (new – [GEOGRAPHIC_DATA])" at bounding box center [784, 192] width 503 height 24
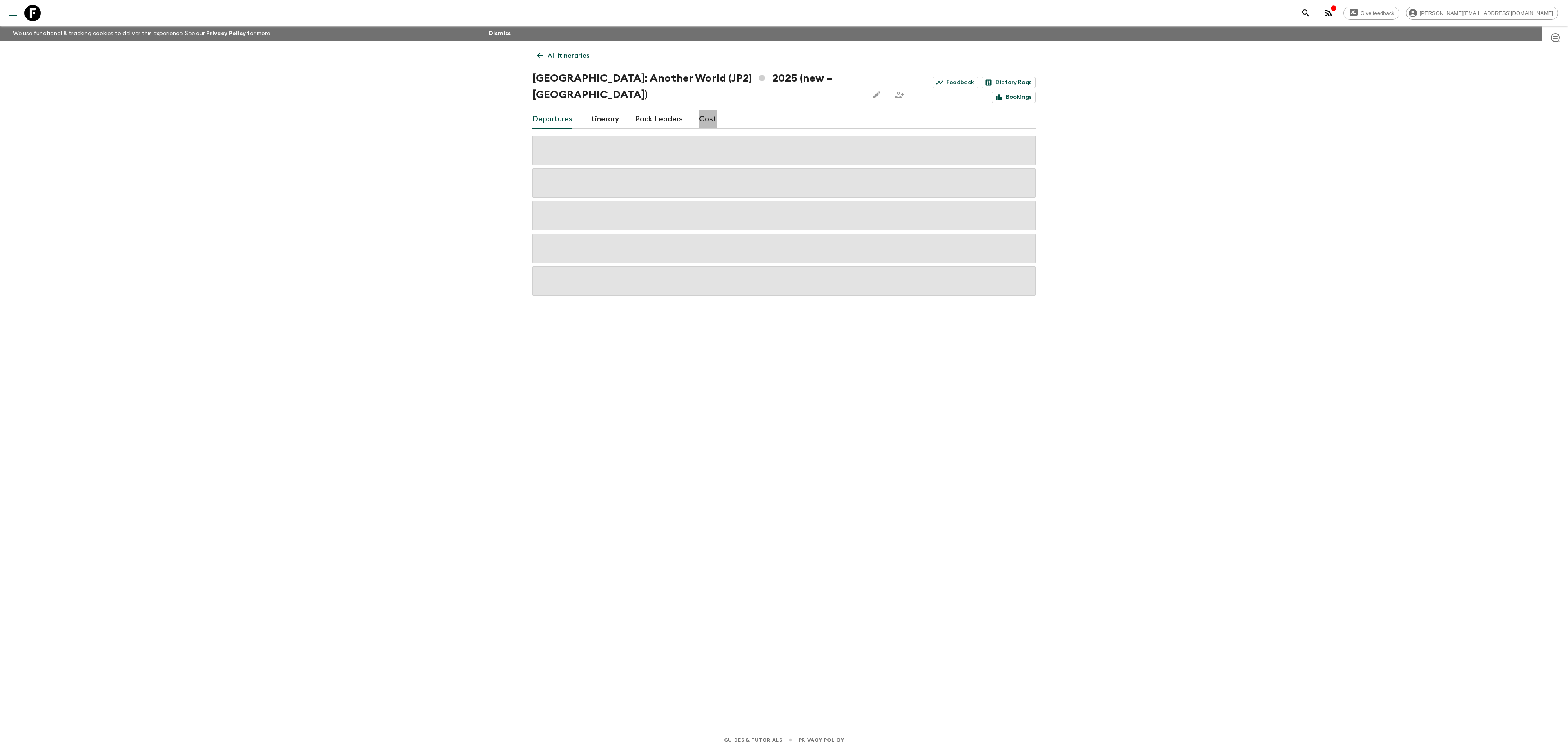
click at [699, 110] on link "Cost" at bounding box center [707, 119] width 18 height 19
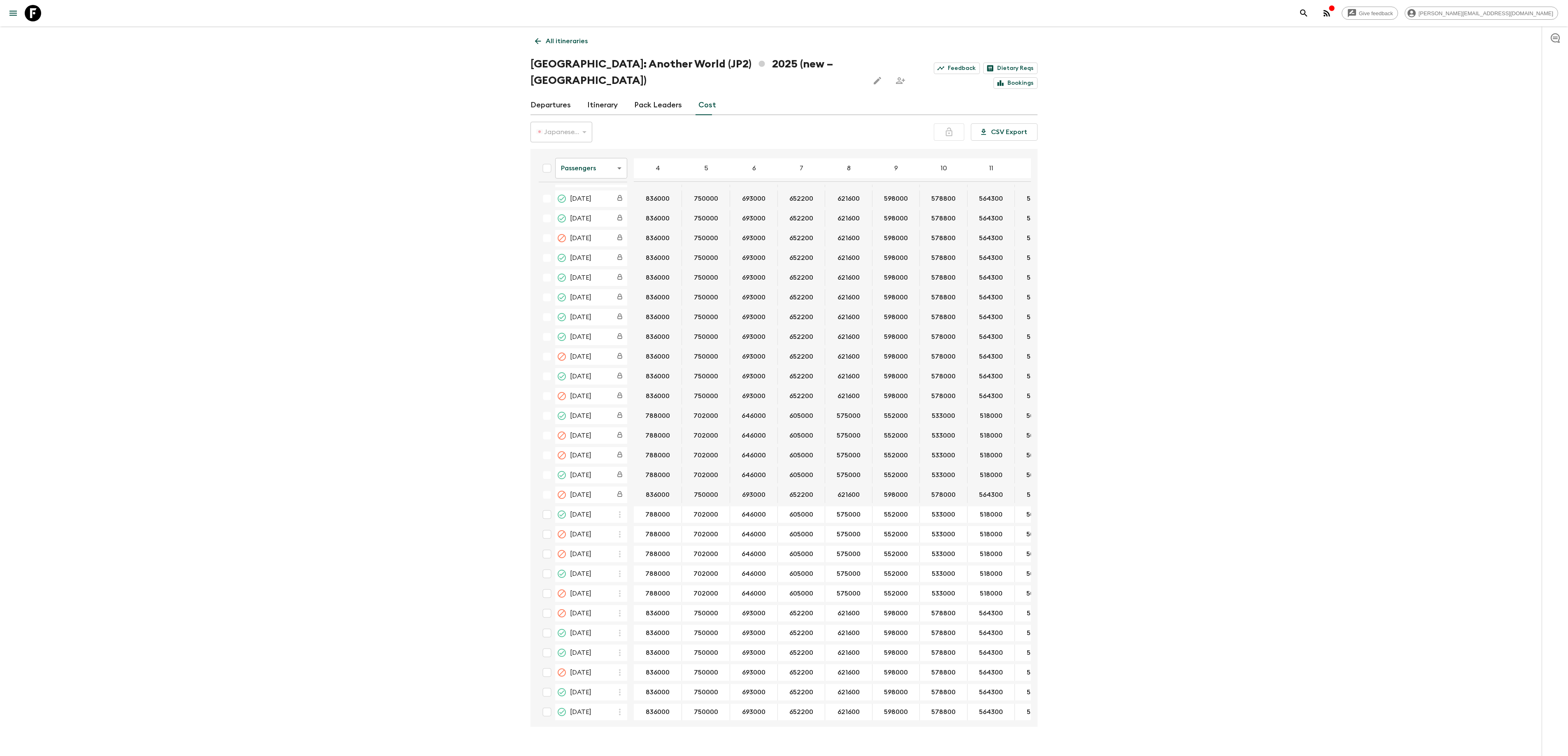
scroll to position [166, 0]
